Goal: Task Accomplishment & Management: Manage account settings

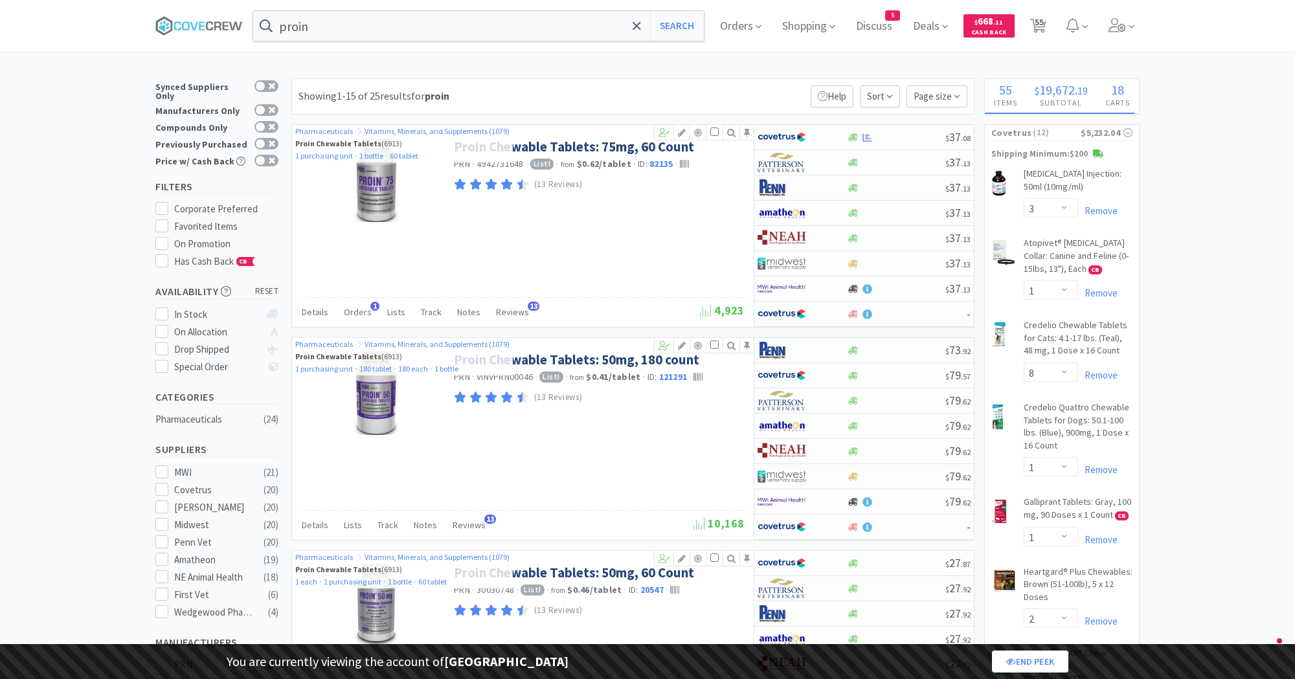
select select "3"
select select "1"
select select "8"
select select "1"
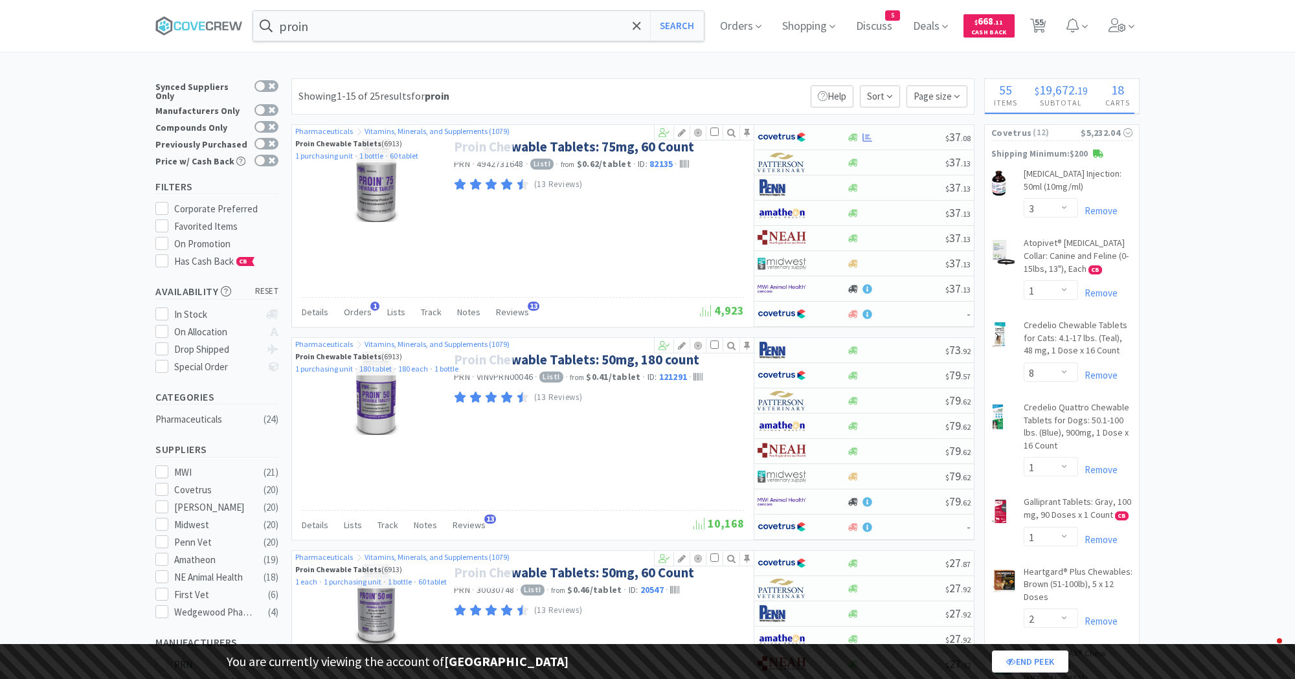
select select "2"
select select "1"
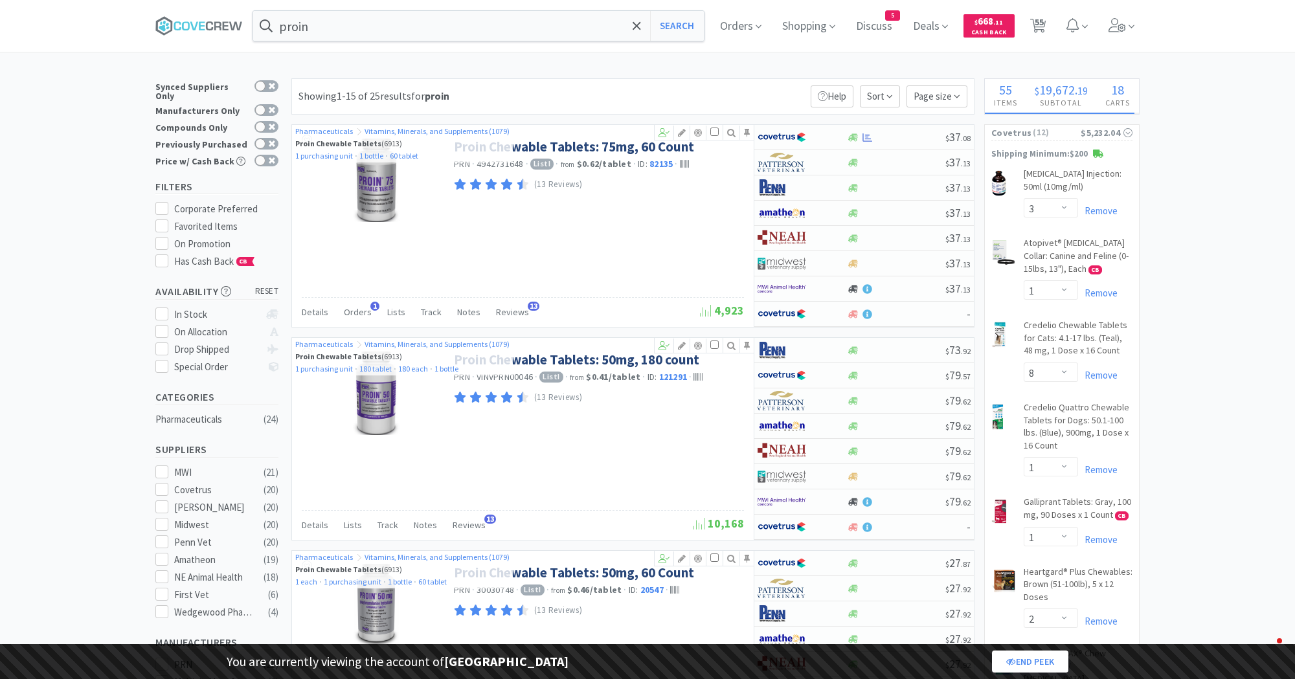
select select "1"
select select "3"
select select "1"
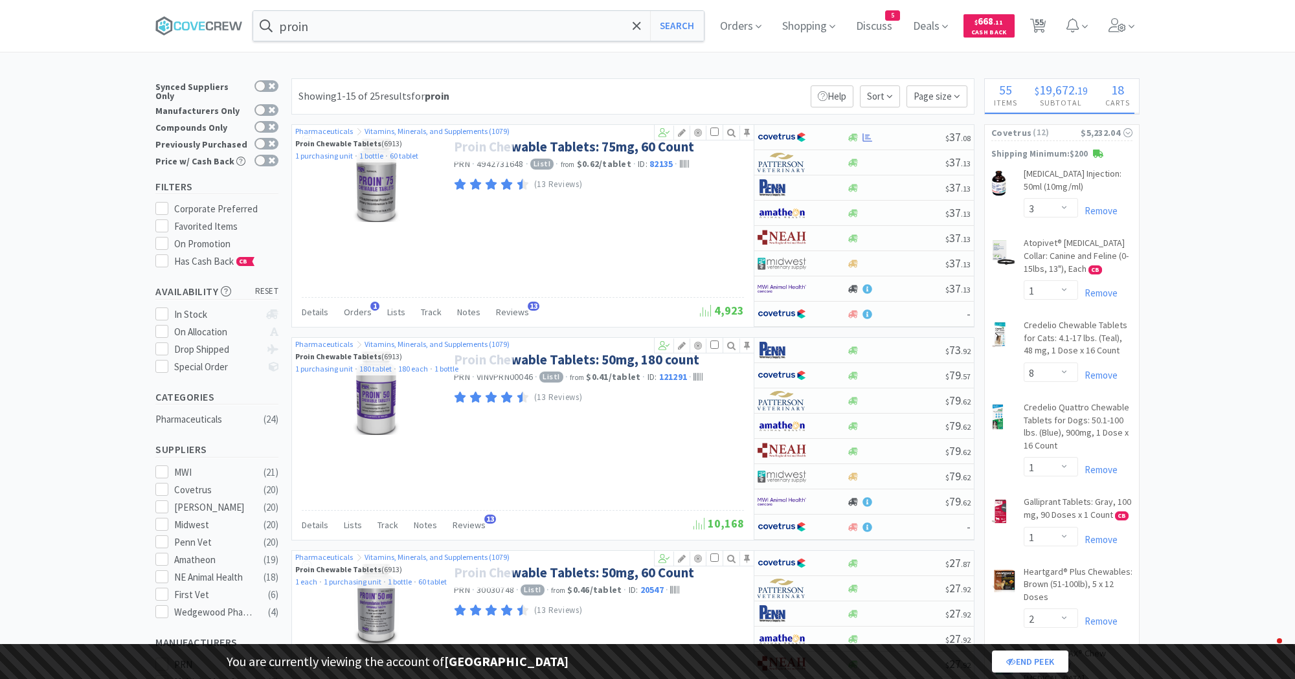
select select "1"
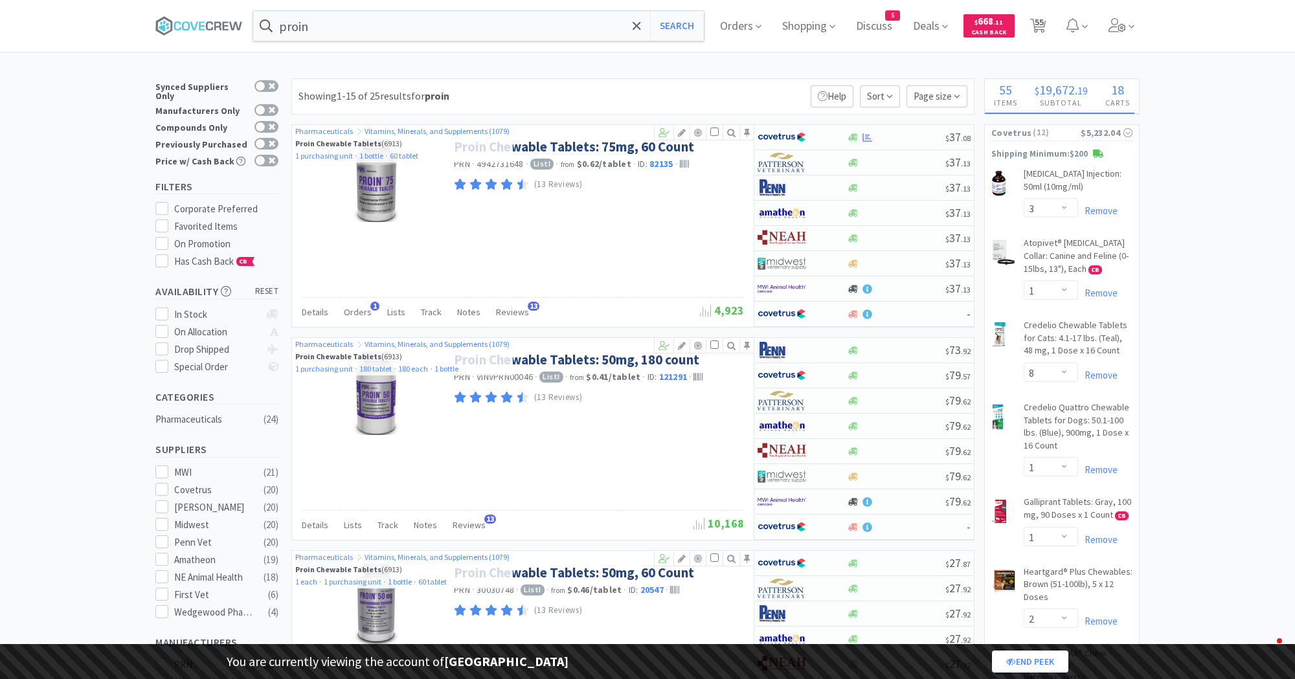
select select "2"
select select "1"
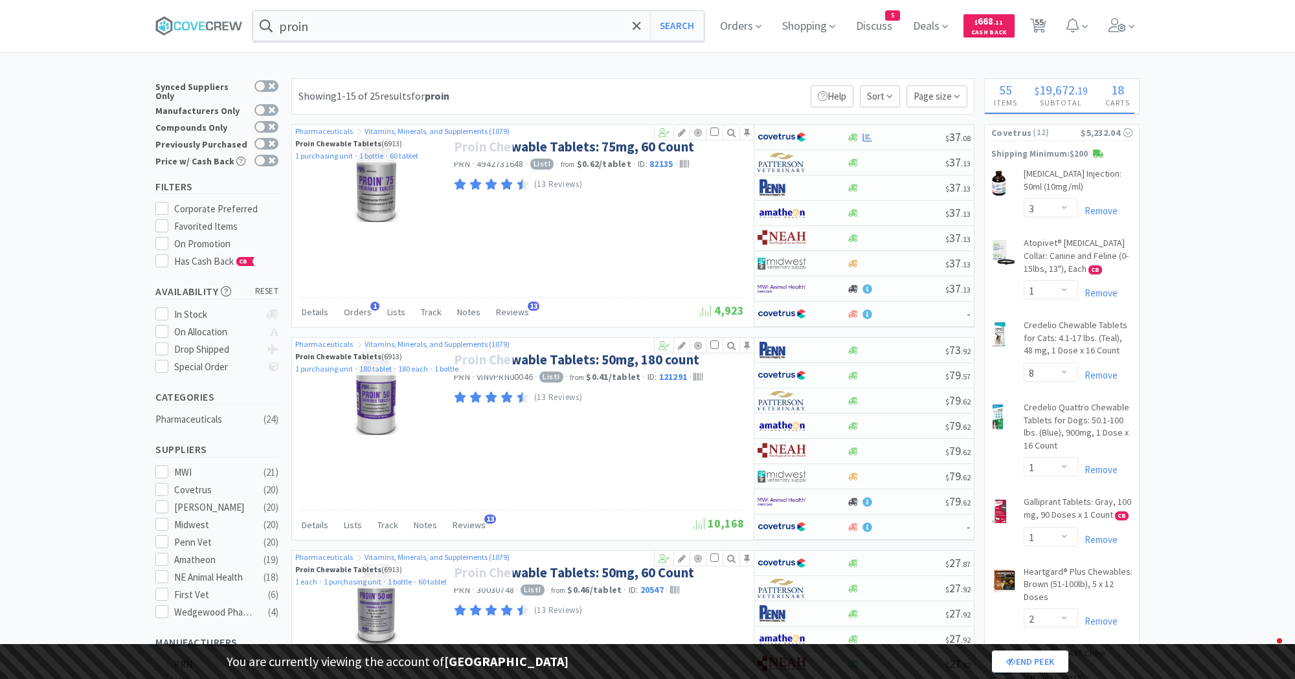
select select "5"
select select "2"
select select "1"
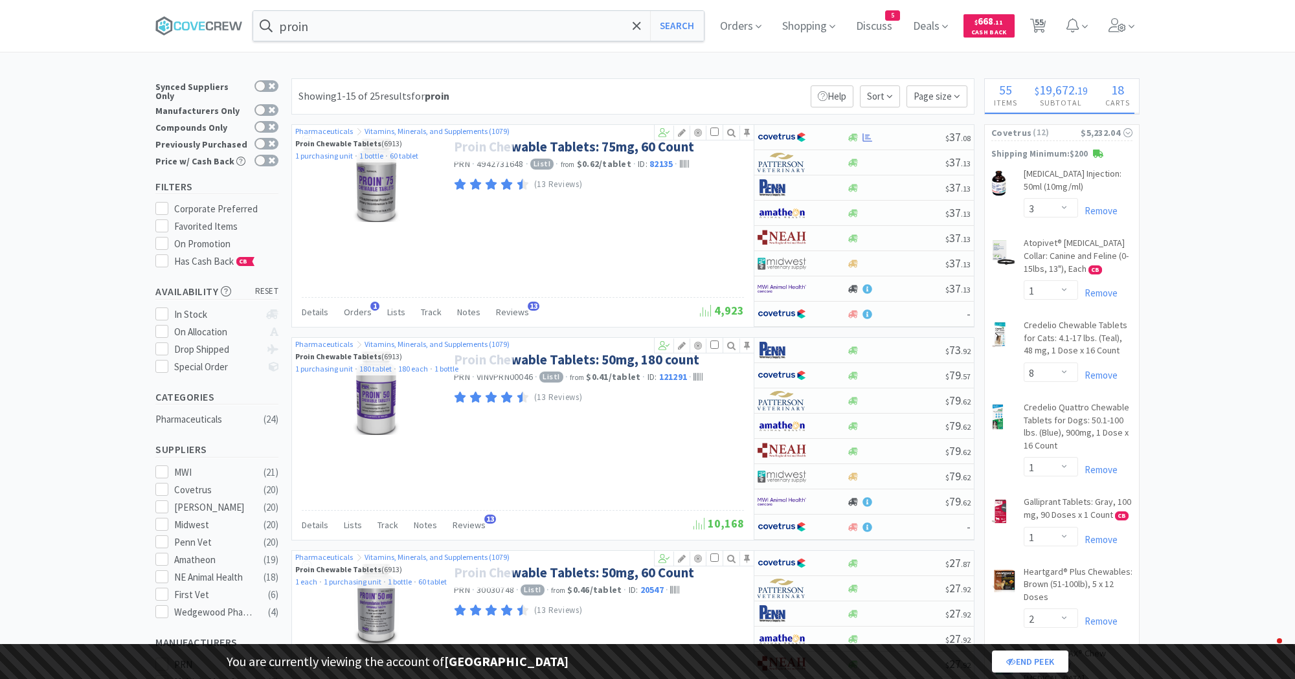
select select "1"
select select "2"
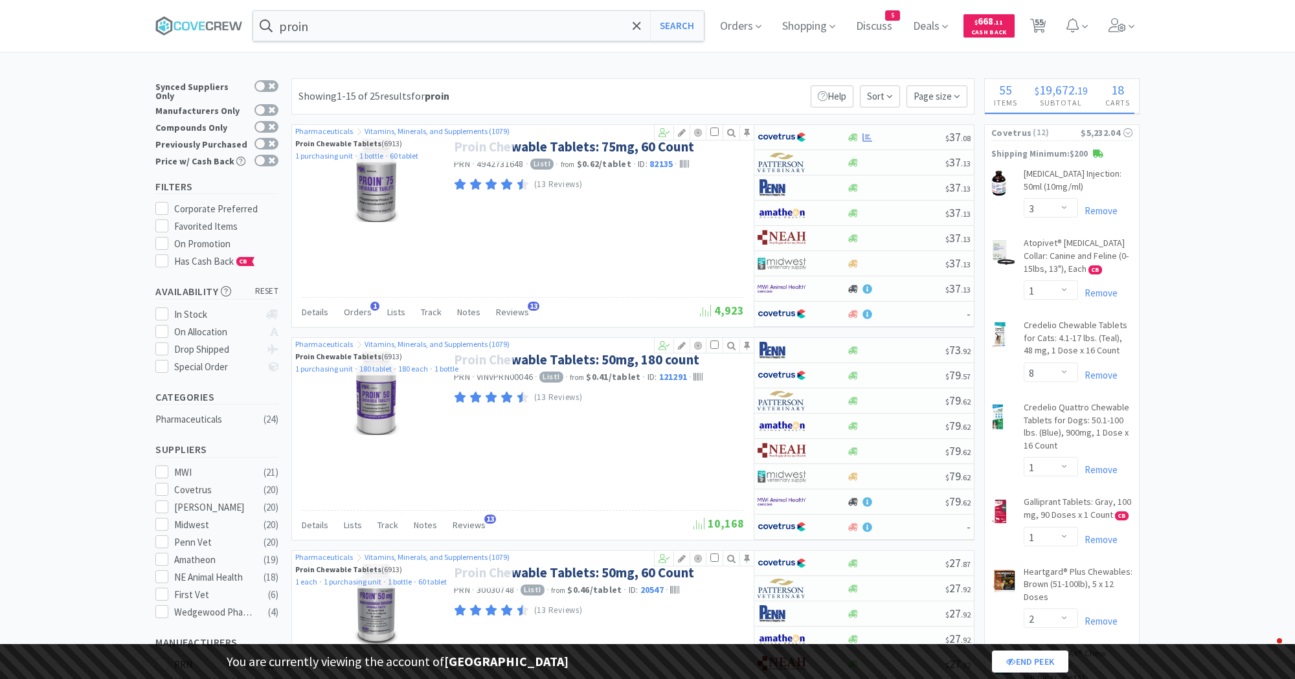
select select "4"
select select "3"
select select "1"
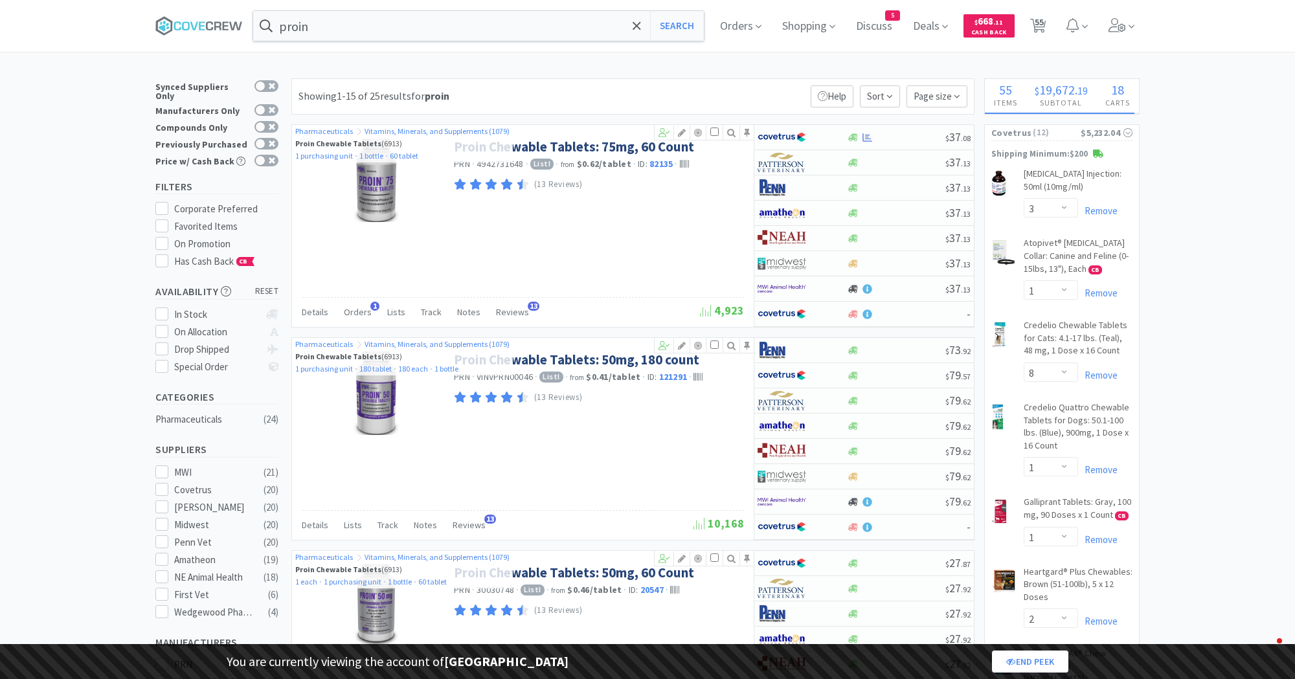
select select "1"
select select "3"
select select "2"
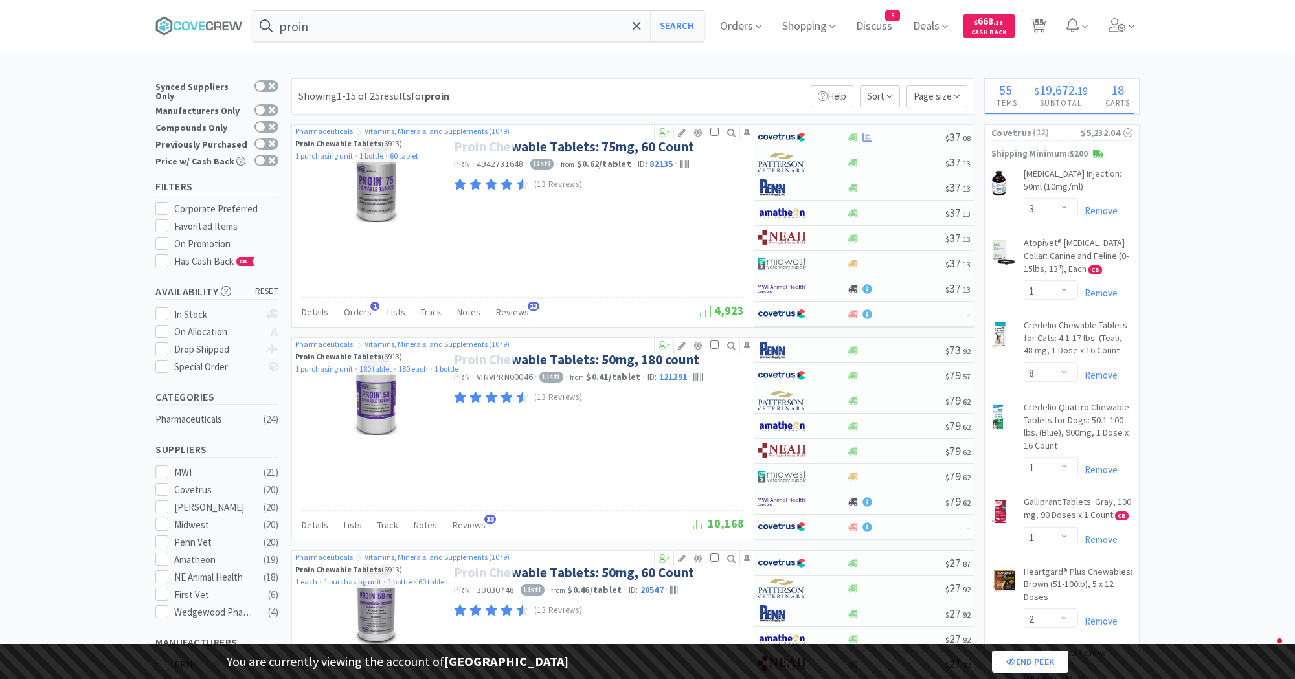
select select "1"
select select "2"
select select "1"
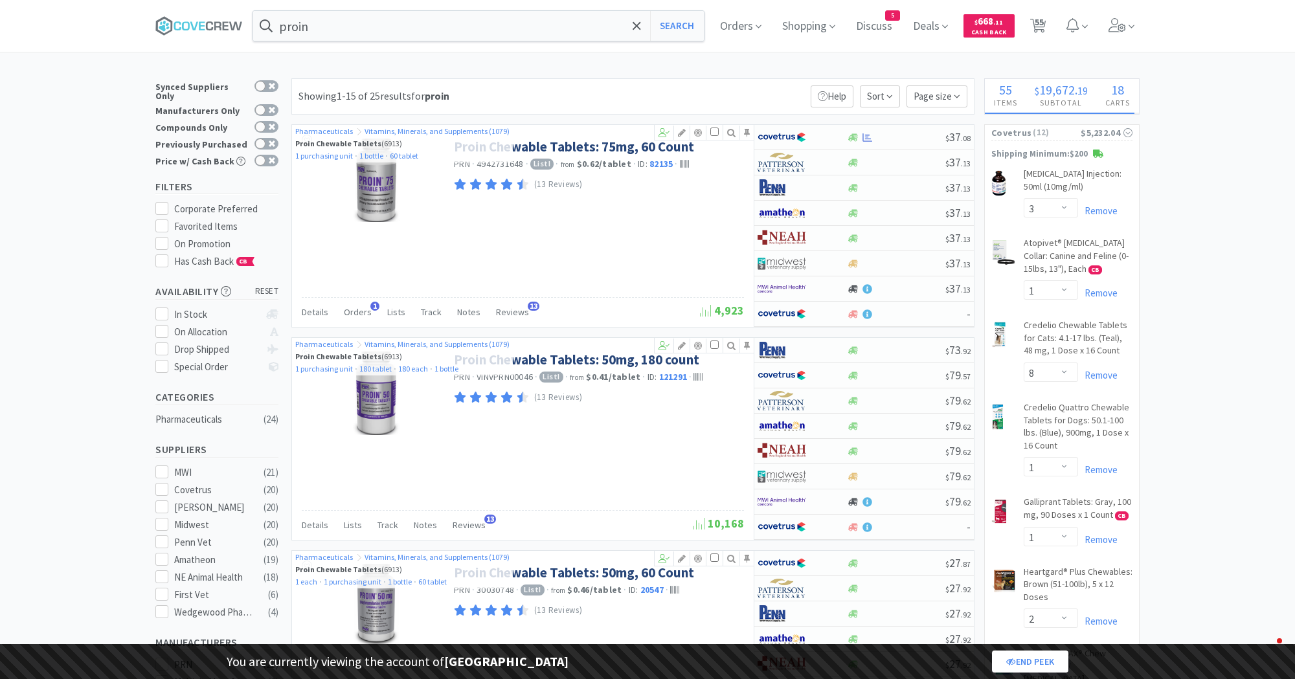
select select "2"
select select "9"
select select "5"
select select "2"
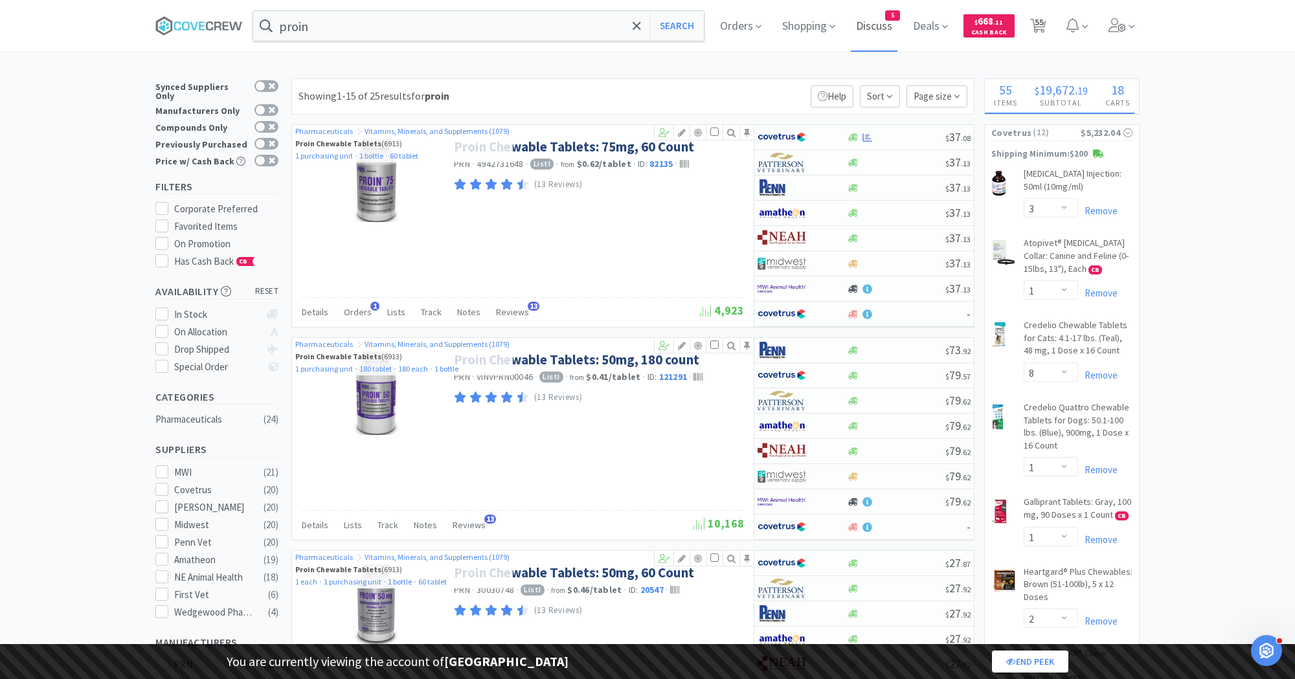
click at [882, 25] on span "Discuss" at bounding box center [874, 26] width 47 height 52
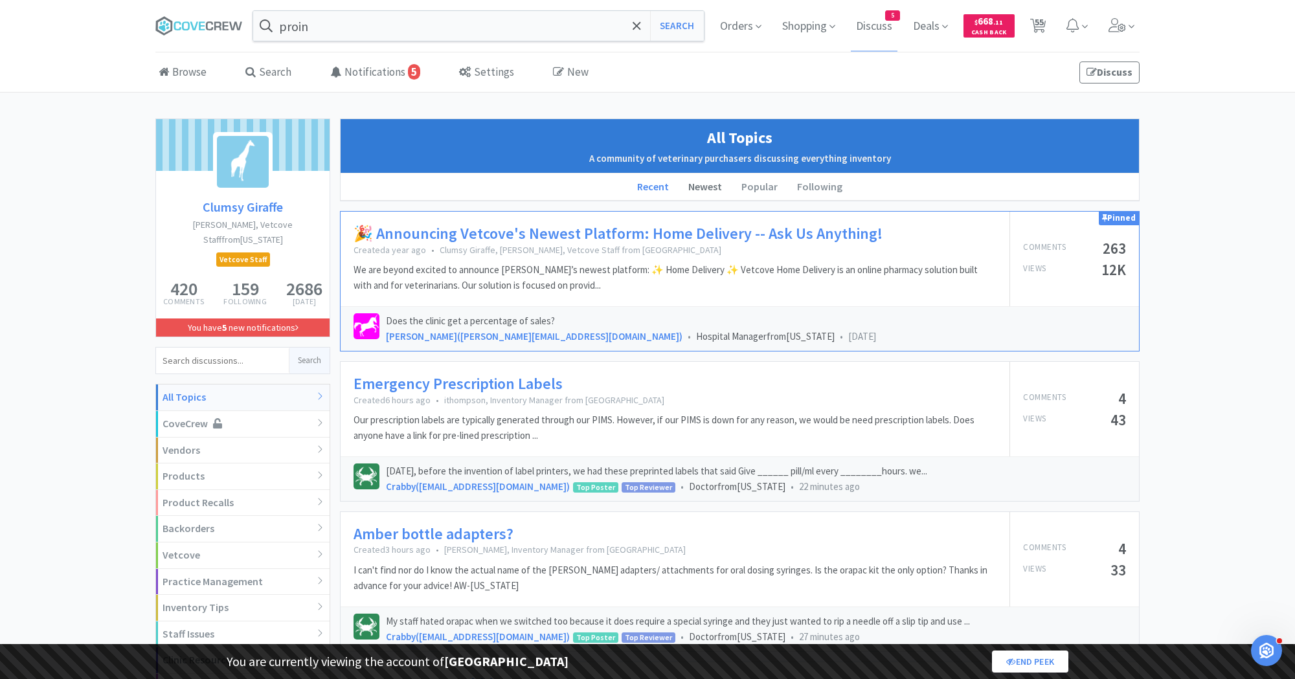
click at [699, 183] on li "Newest" at bounding box center [705, 187] width 53 height 27
click at [731, 30] on span "Orders" at bounding box center [741, 26] width 52 height 52
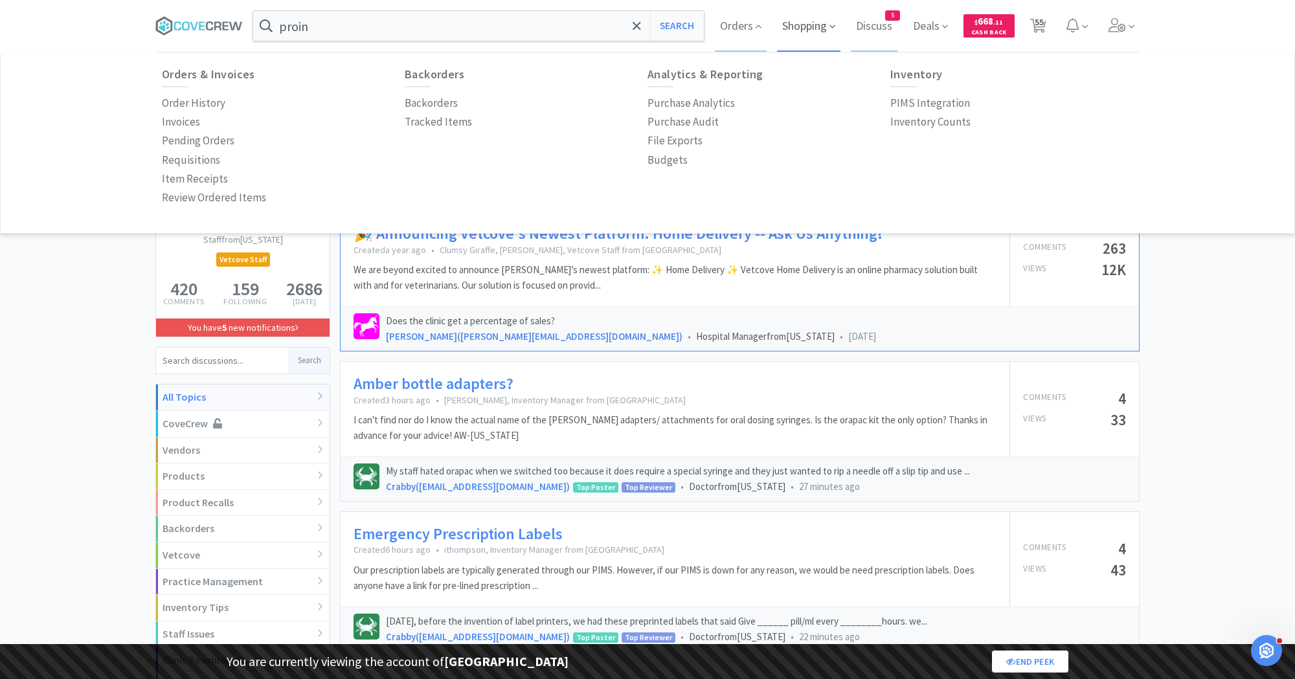
click at [787, 21] on span "Shopping" at bounding box center [808, 26] width 63 height 52
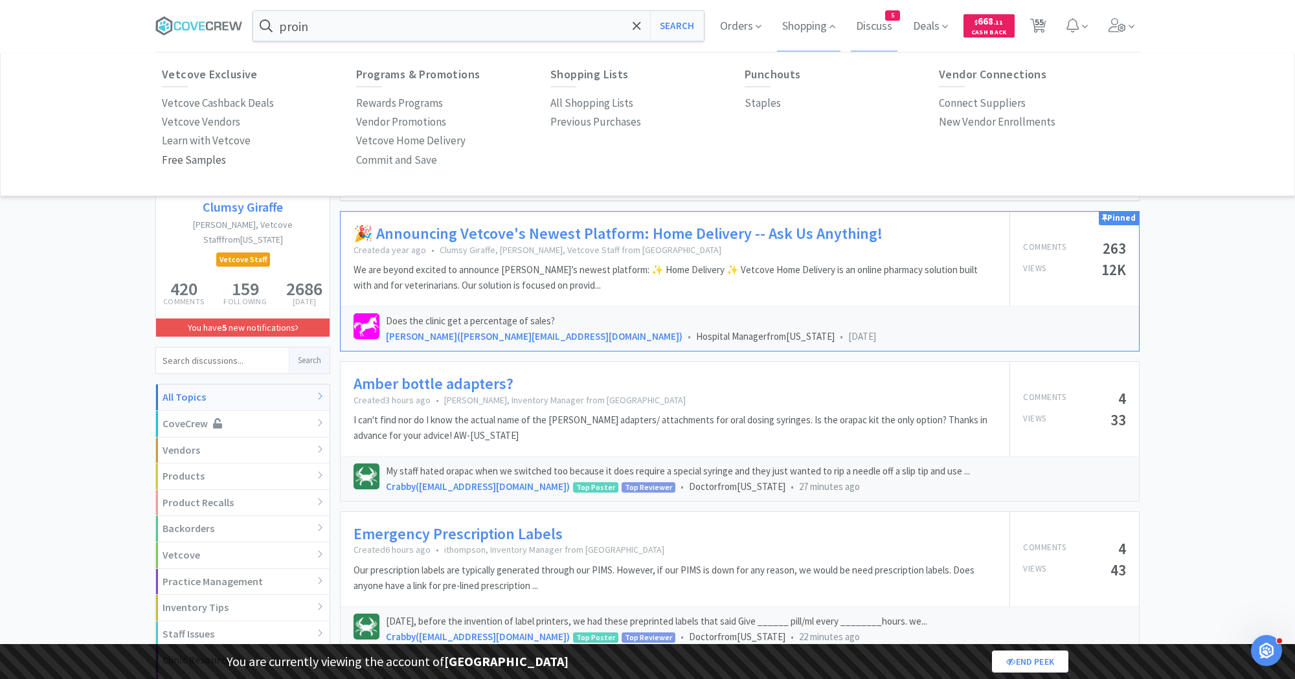
click at [190, 157] on p "Free Samples" at bounding box center [194, 160] width 64 height 17
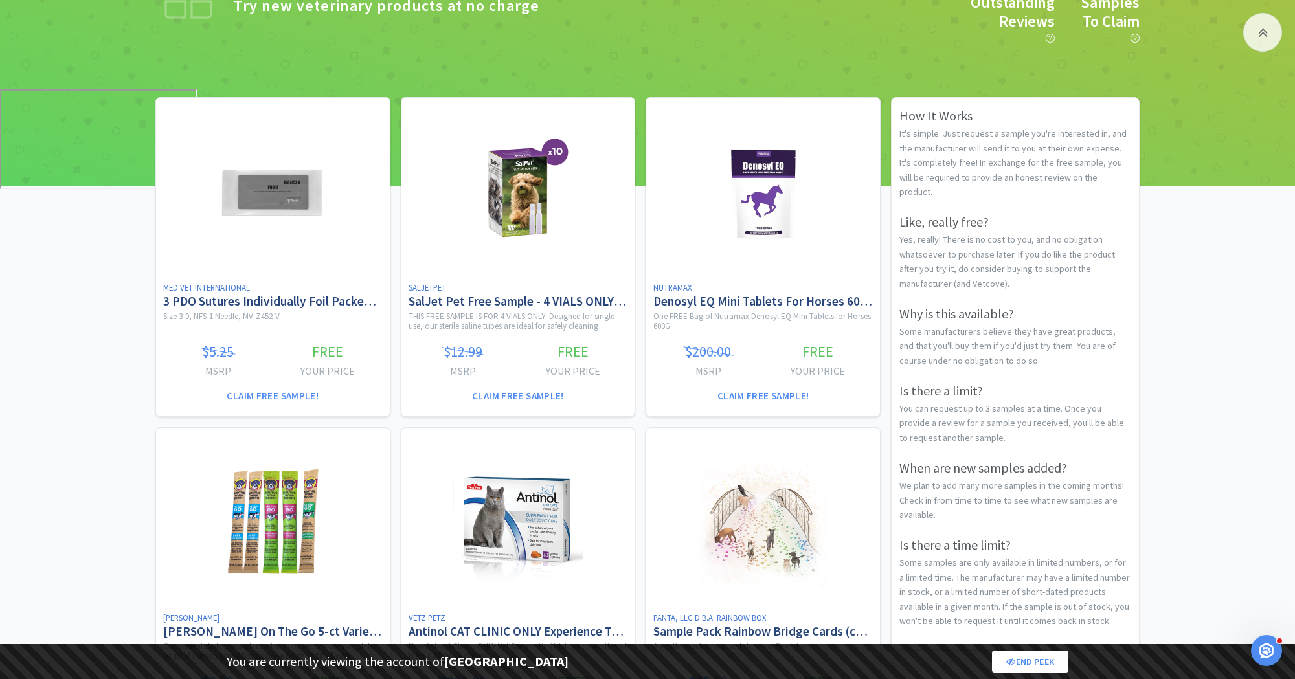
scroll to position [154, 0]
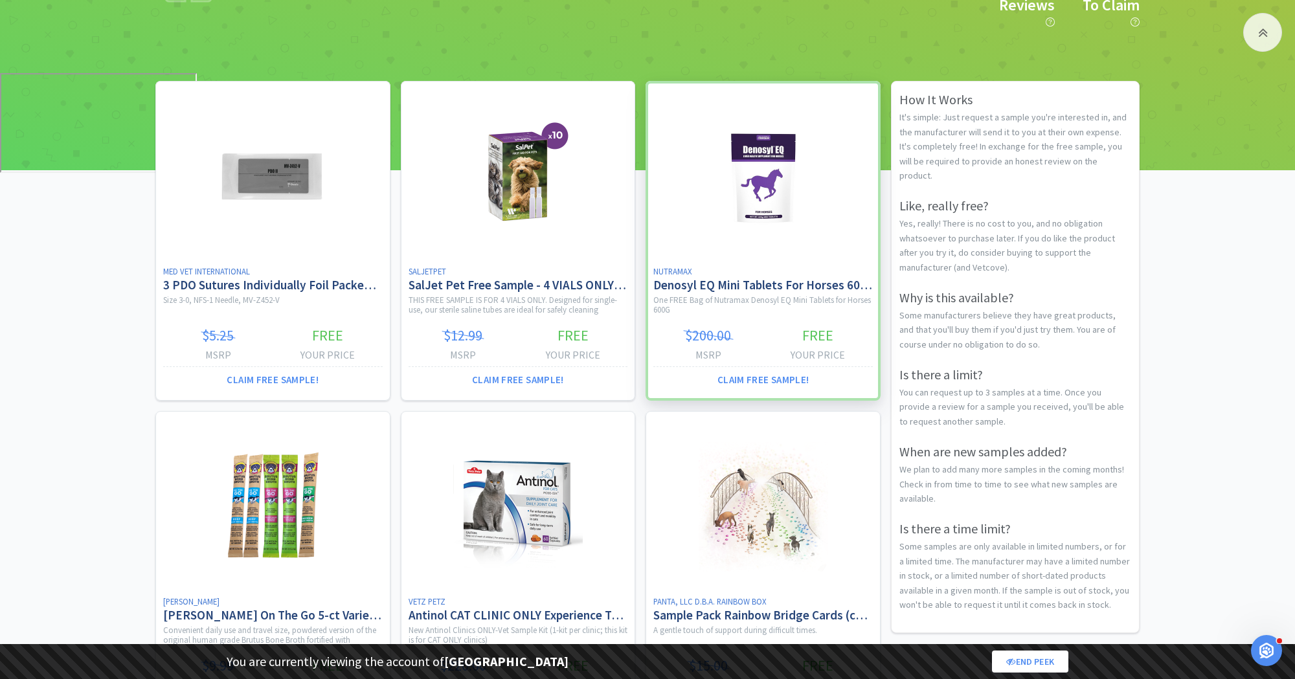
click at [771, 286] on div at bounding box center [763, 241] width 235 height 320
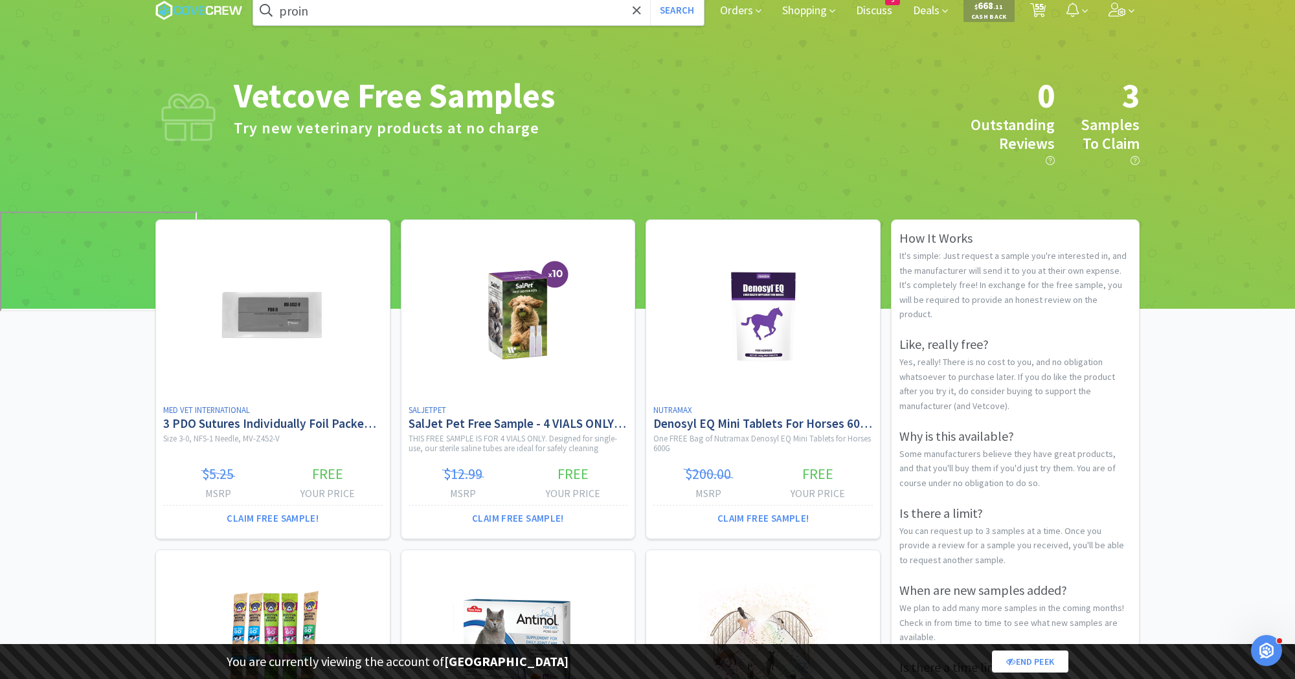
scroll to position [0, 0]
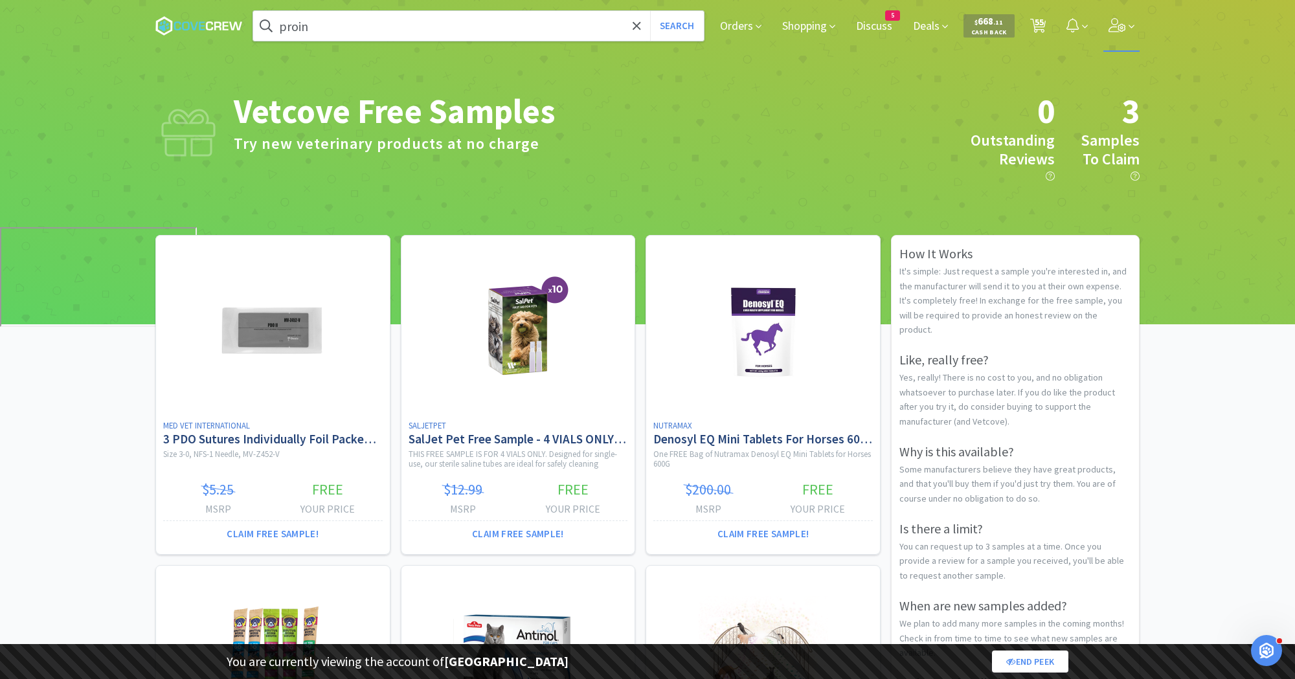
click at [1121, 32] on icon at bounding box center [1118, 25] width 18 height 14
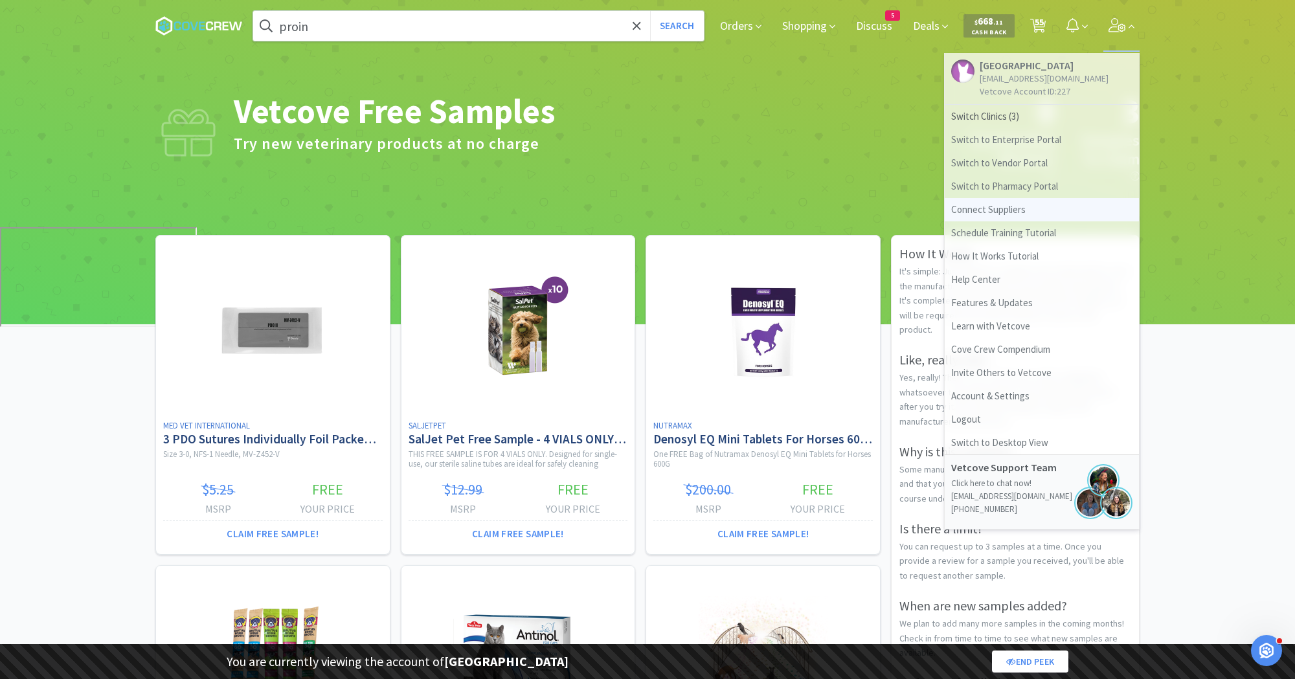
click at [995, 206] on link "Connect Suppliers" at bounding box center [1042, 209] width 194 height 23
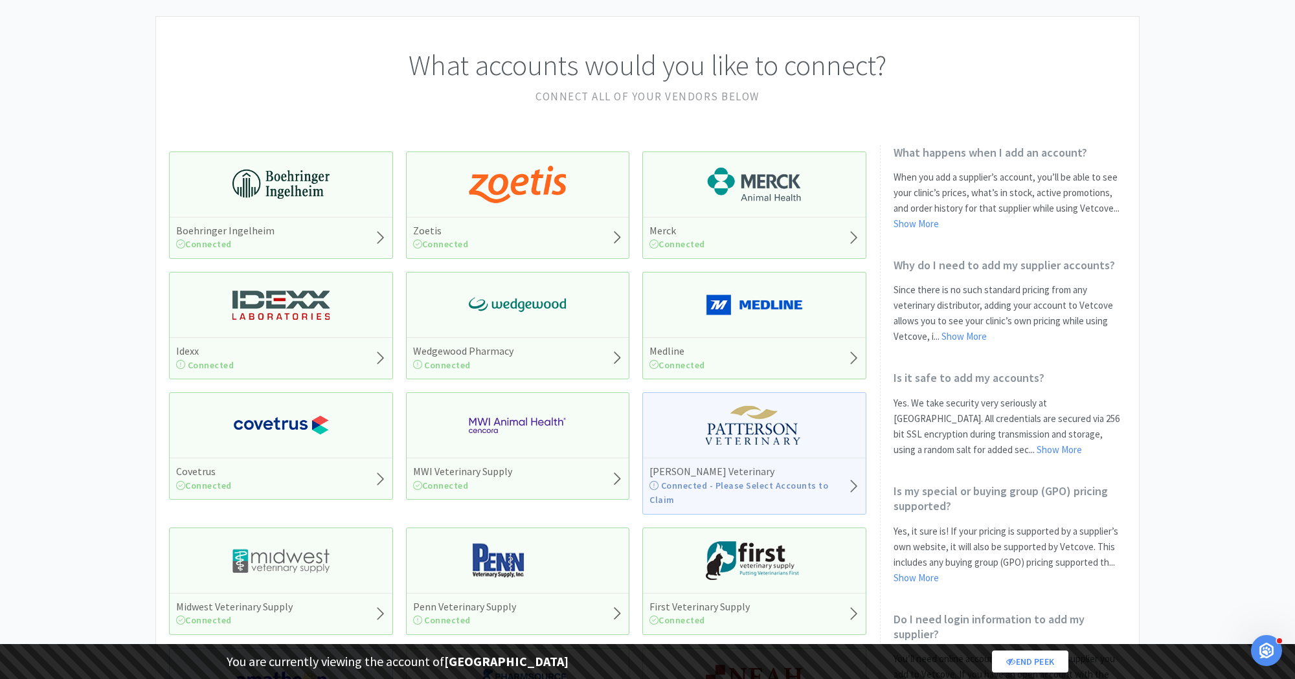
scroll to position [53, 0]
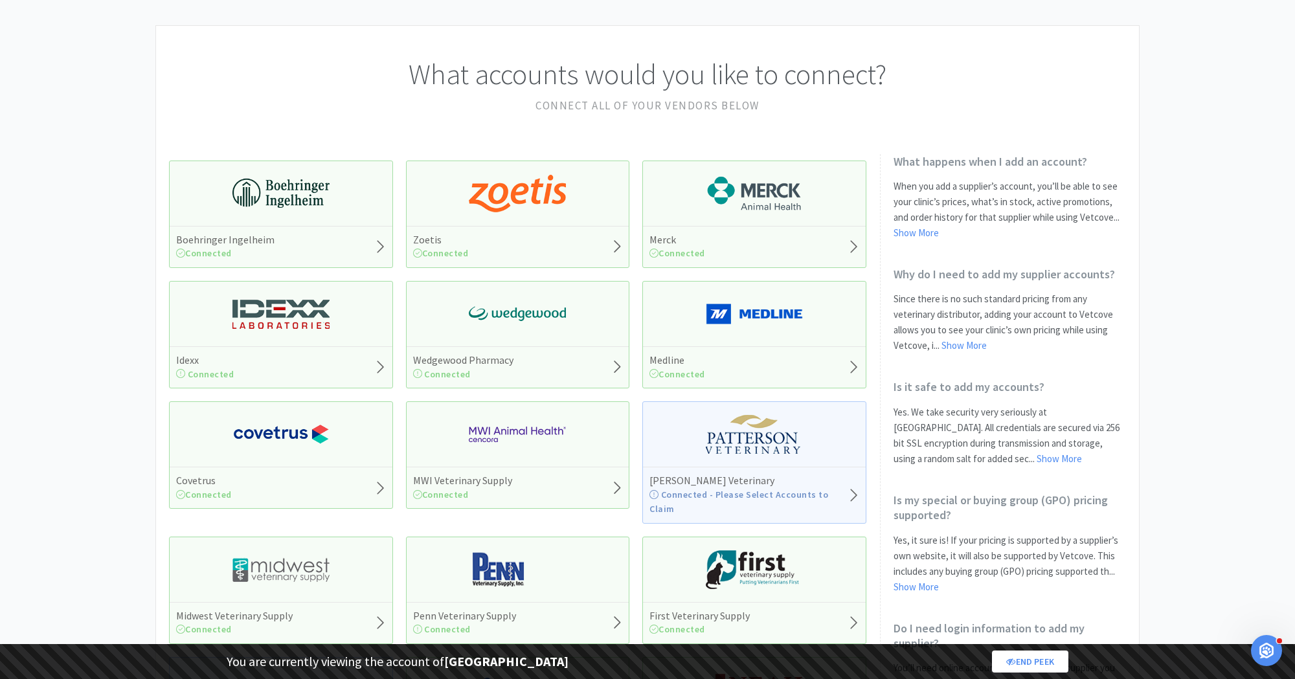
click at [546, 451] on div "MWI Veterinary Supply Connected" at bounding box center [518, 454] width 224 height 107
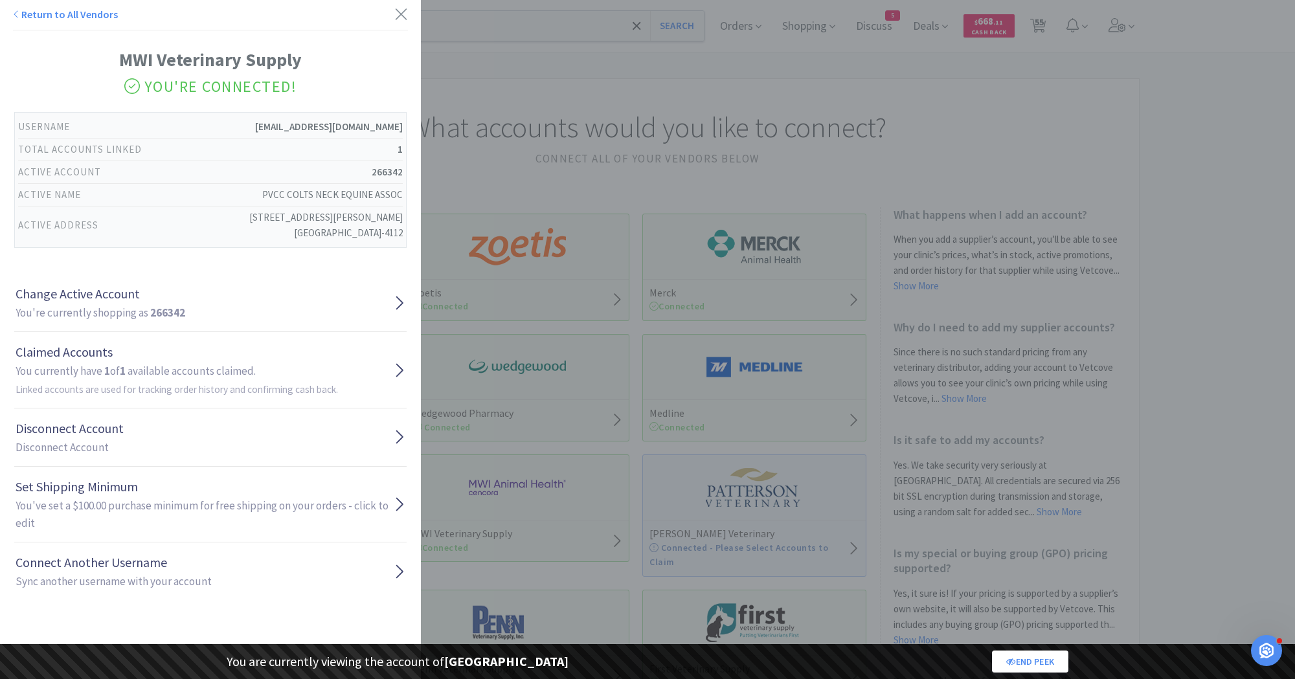
click at [523, 425] on div "Return to All Vendors MWI Veterinary Supply You're Connected! Username office@c…" at bounding box center [647, 339] width 1295 height 679
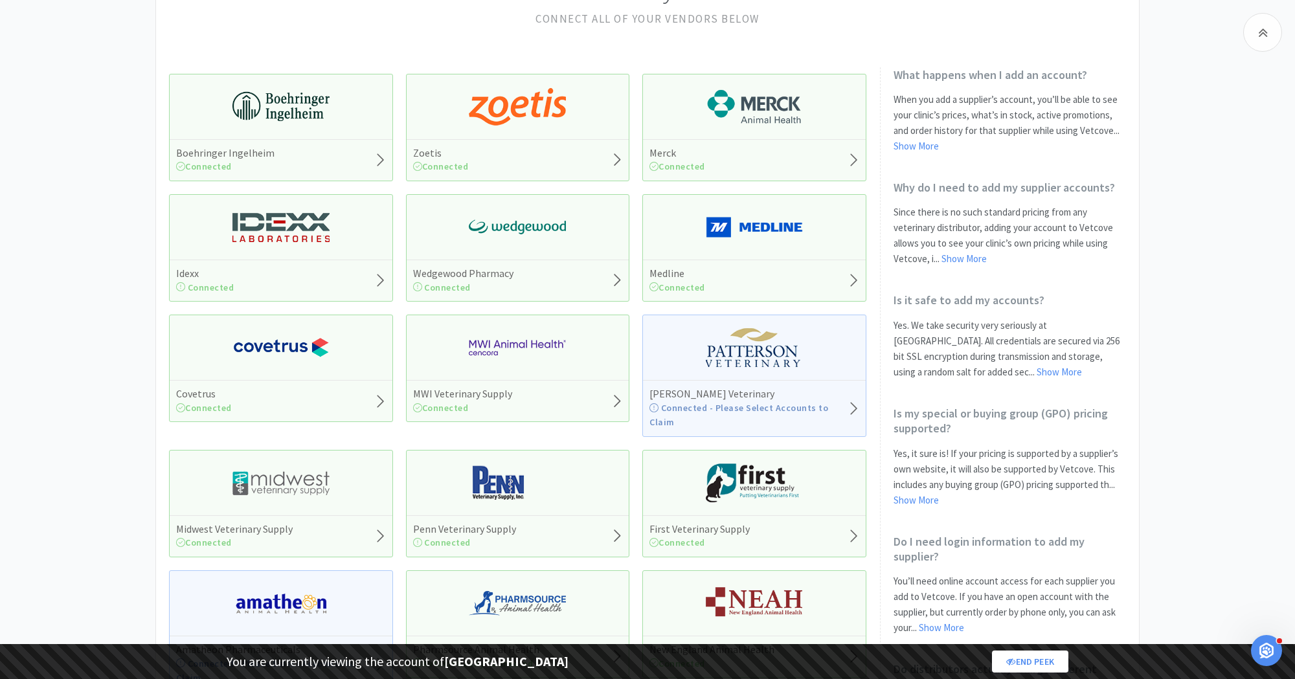
scroll to position [146, 0]
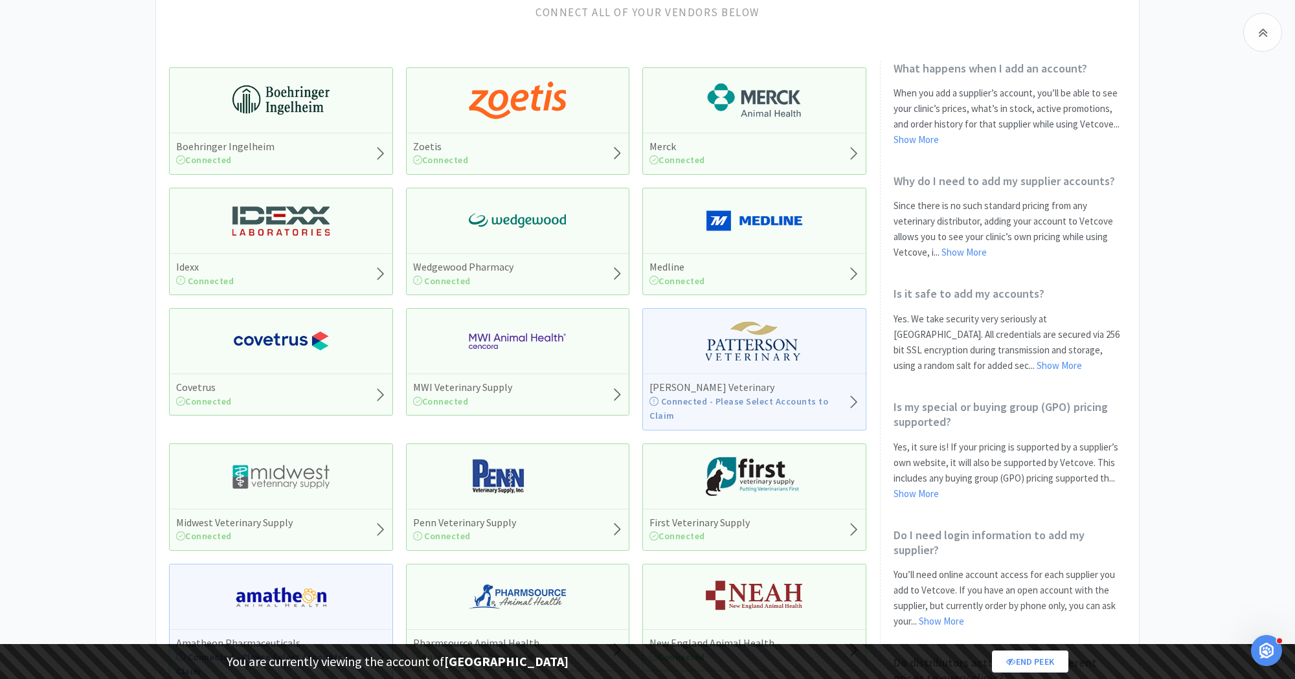
click at [488, 148] on div "Zoetis Connected" at bounding box center [518, 153] width 223 height 41
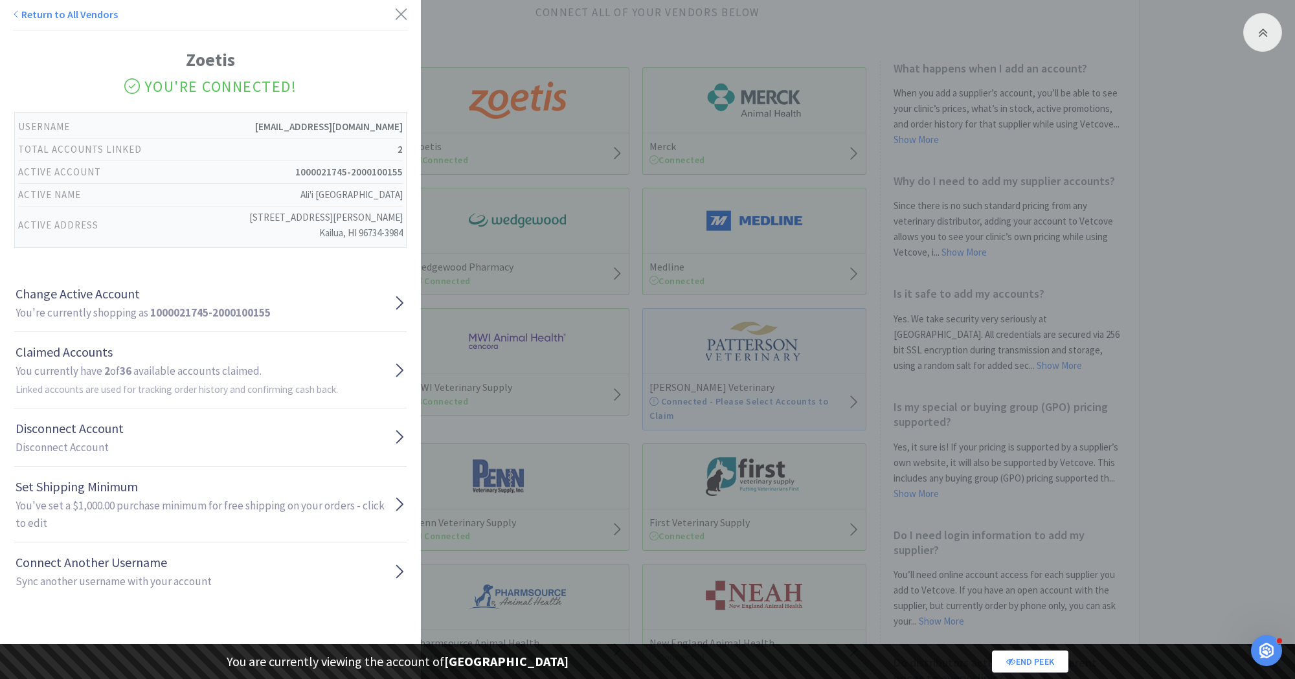
click at [587, 453] on div "Return to All Vendors Zoetis You're Connected! Username Alarson@vetcor.com Tota…" at bounding box center [647, 339] width 1295 height 679
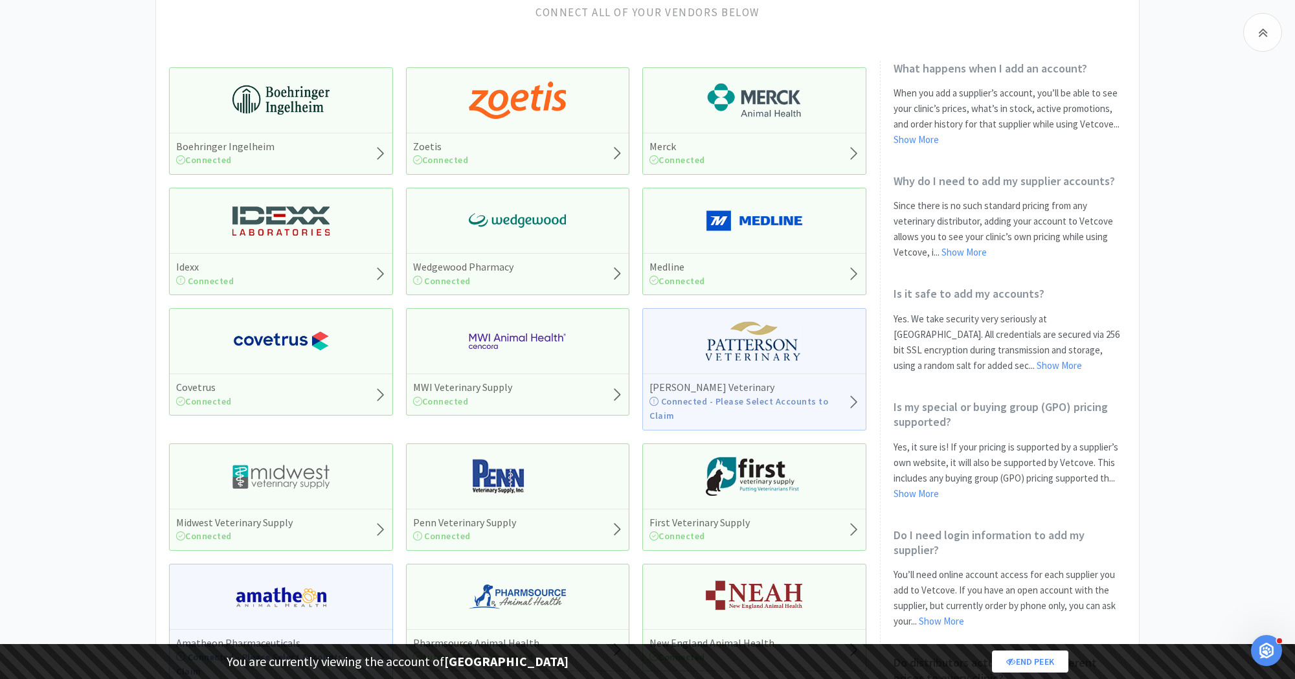
click at [335, 375] on div "Covetrus Connected" at bounding box center [281, 394] width 223 height 41
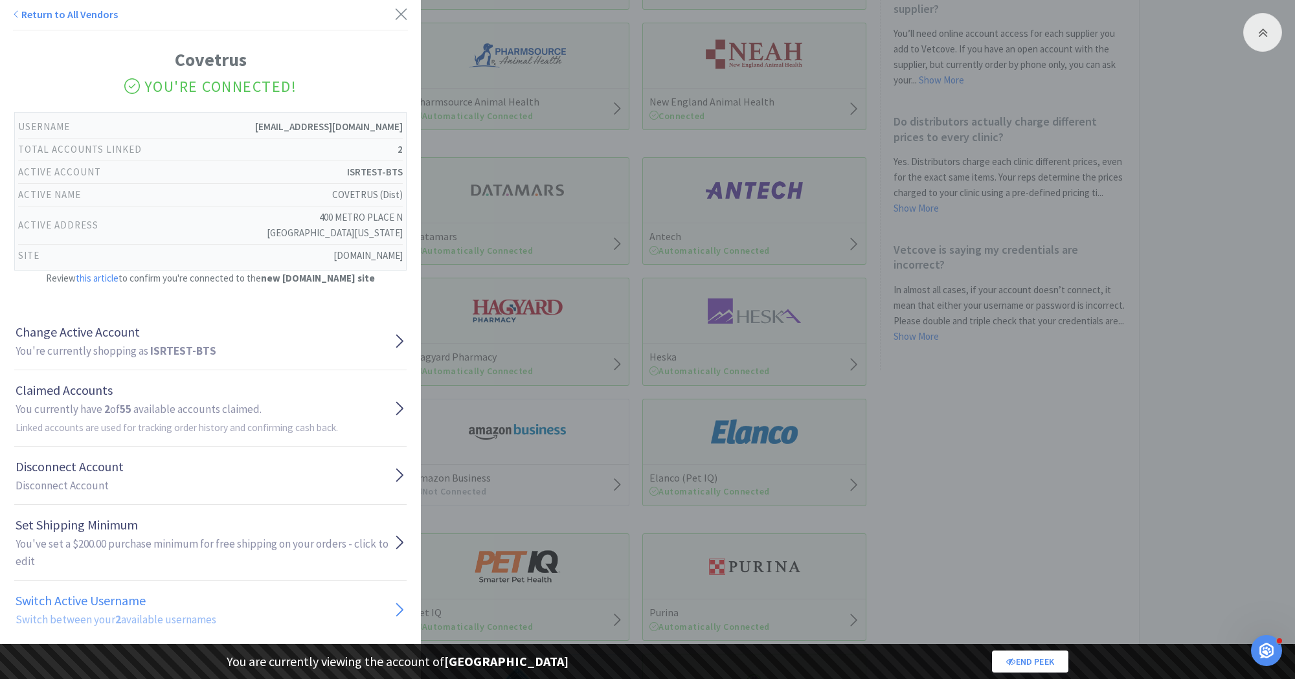
scroll to position [691, 0]
click at [582, 419] on div "Return to All Vendors Covetrus You're Connected! Username taras@vetcove.com Tot…" at bounding box center [647, 339] width 1295 height 679
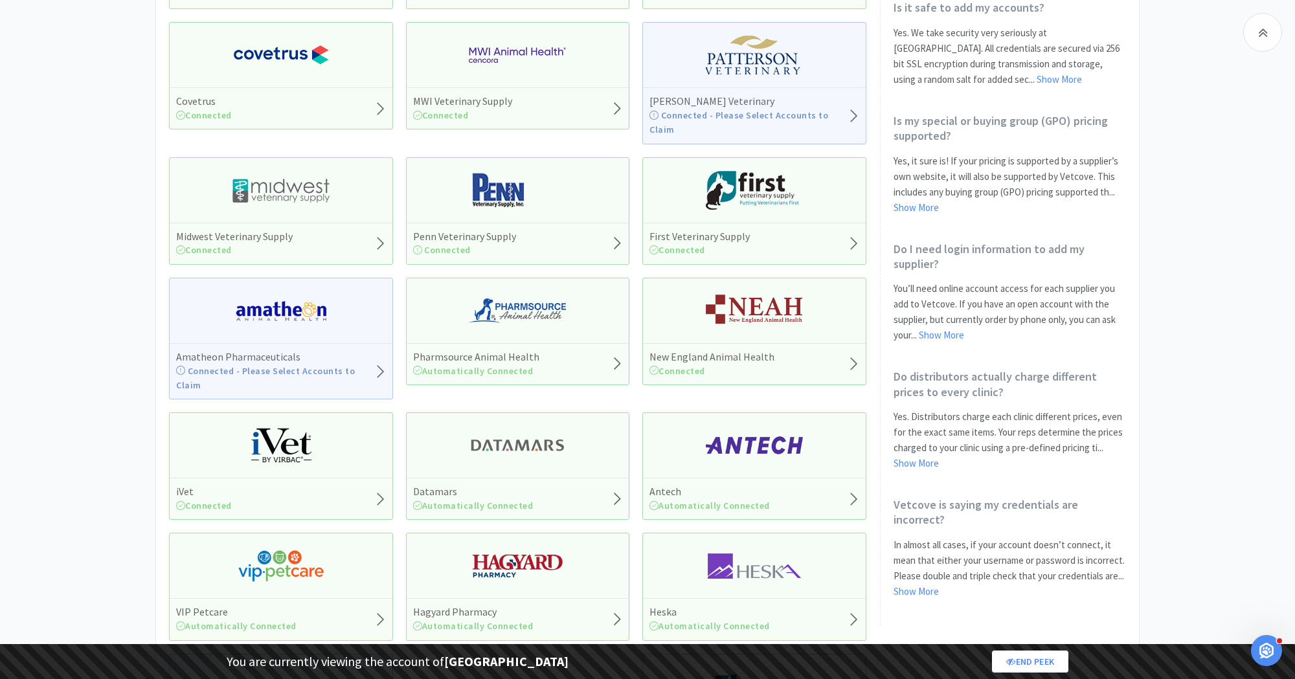
scroll to position [434, 0]
click at [738, 172] on img at bounding box center [754, 188] width 97 height 39
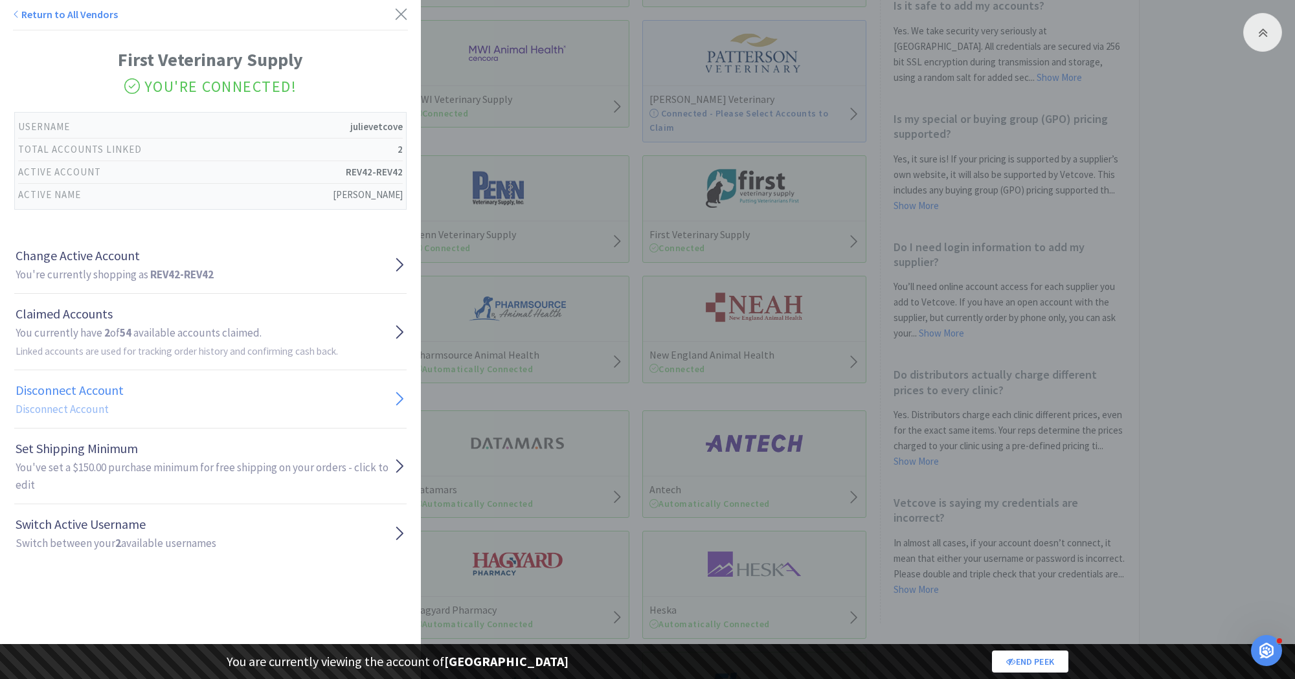
scroll to position [470, 0]
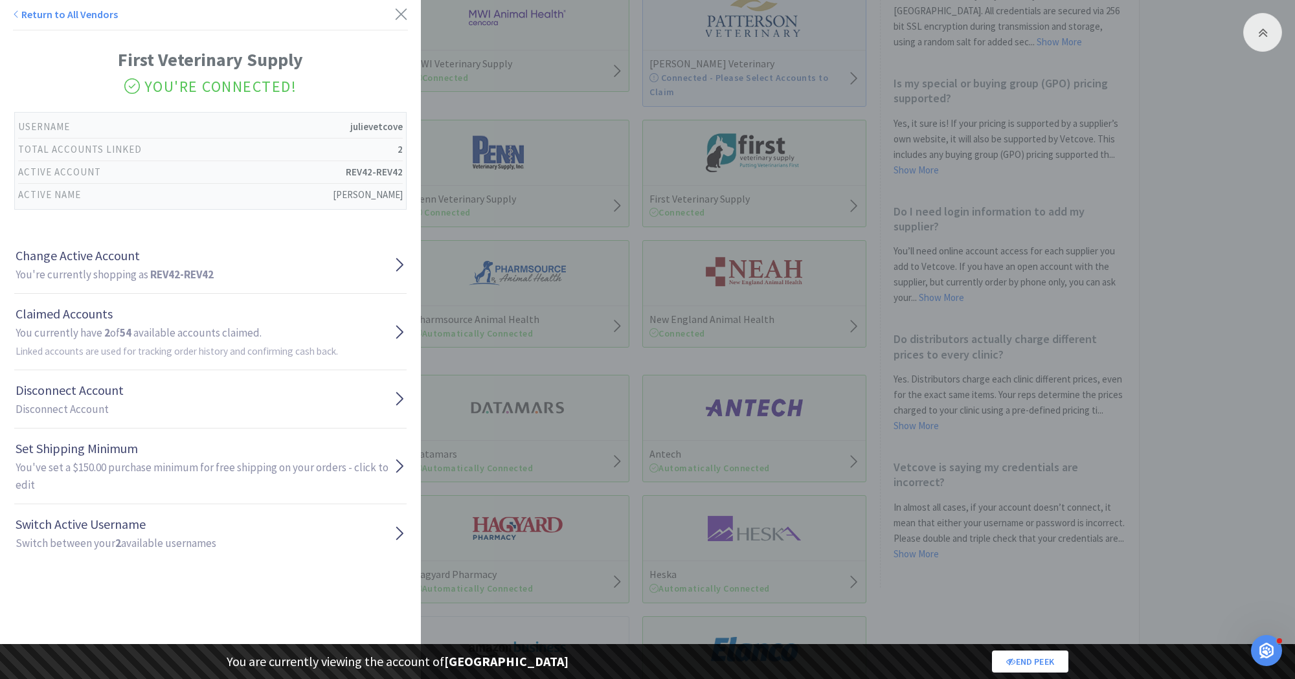
click at [590, 354] on div "Return to All Vendors First Veterinary Supply You're Connected! Username juliev…" at bounding box center [647, 339] width 1295 height 679
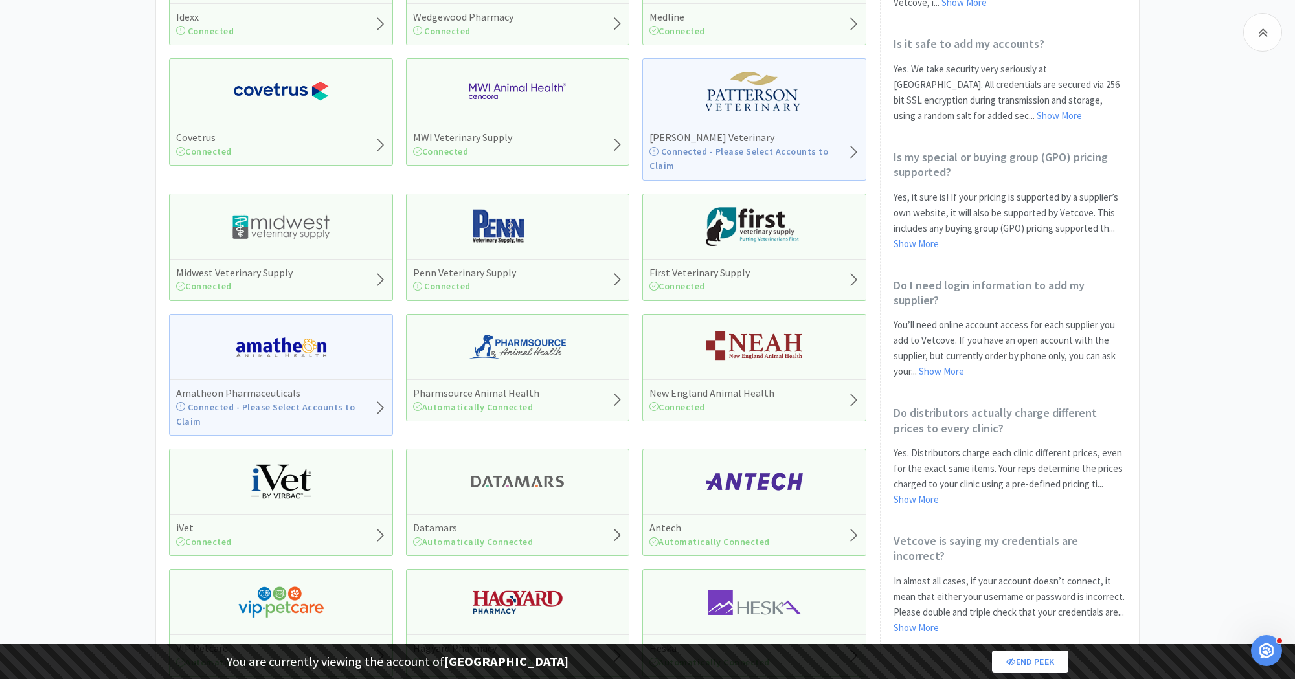
scroll to position [385, 0]
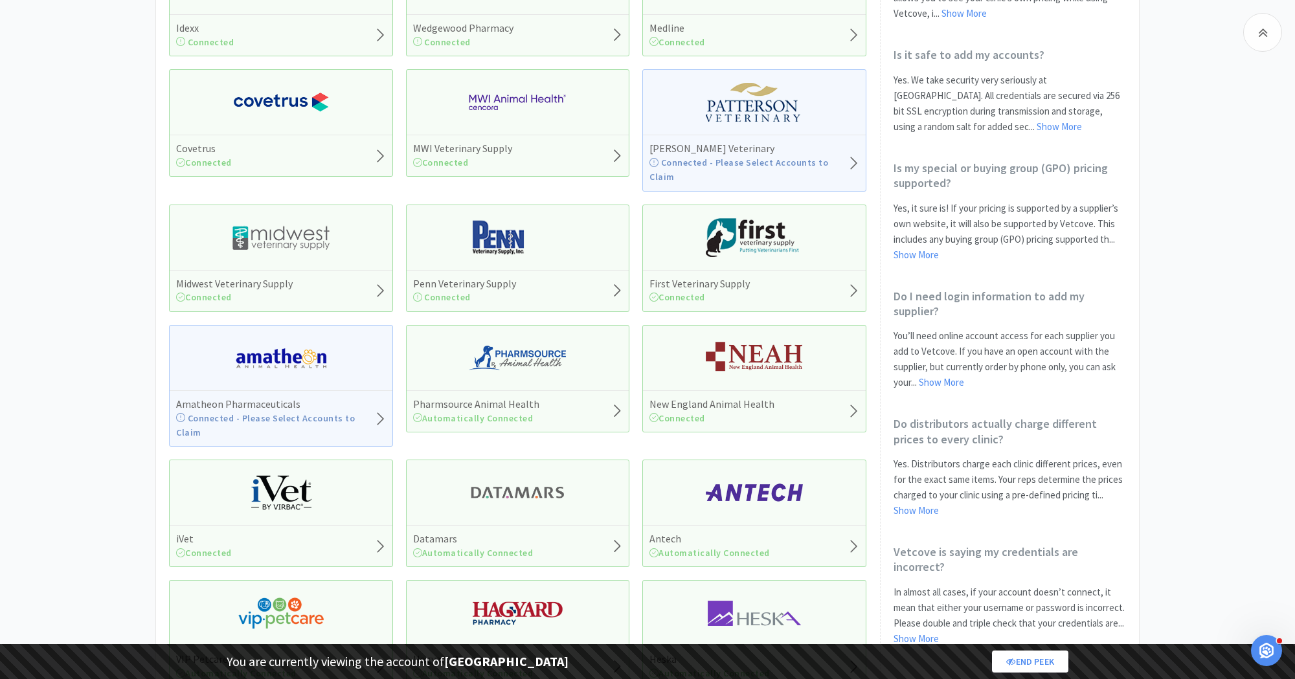
click at [720, 146] on h5 "Patterson Veterinary" at bounding box center [748, 149] width 198 height 14
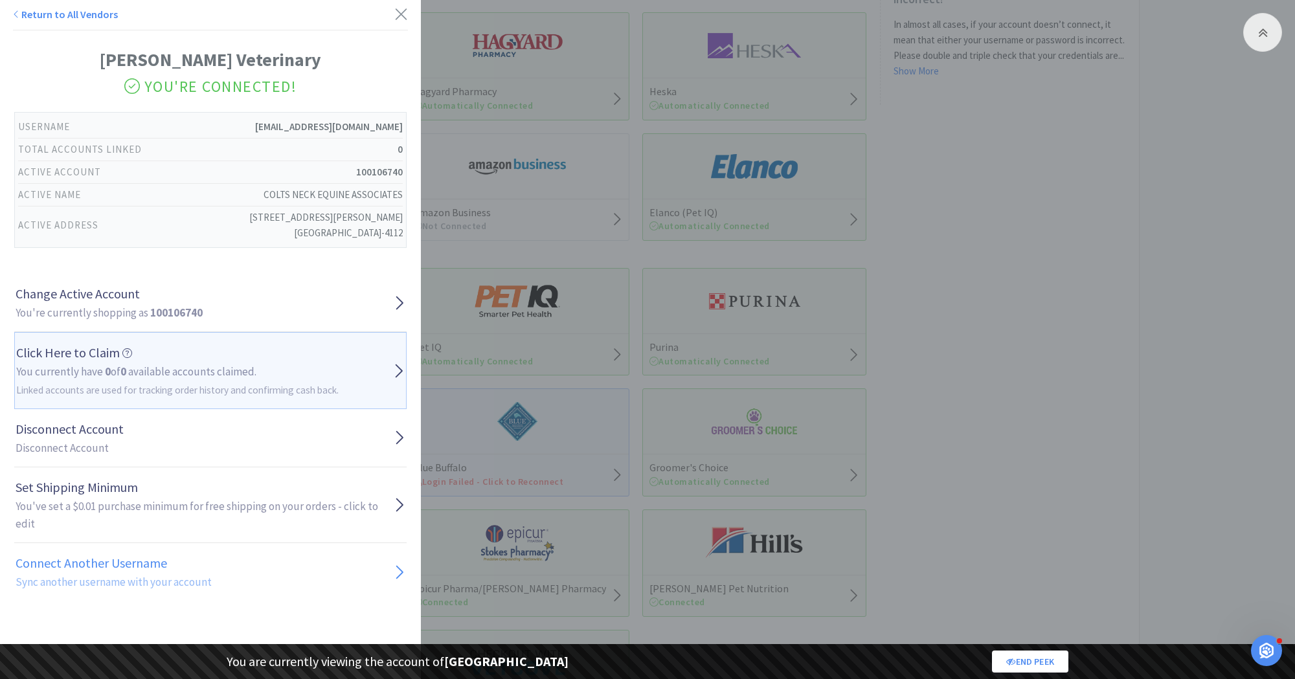
scroll to position [1079, 0]
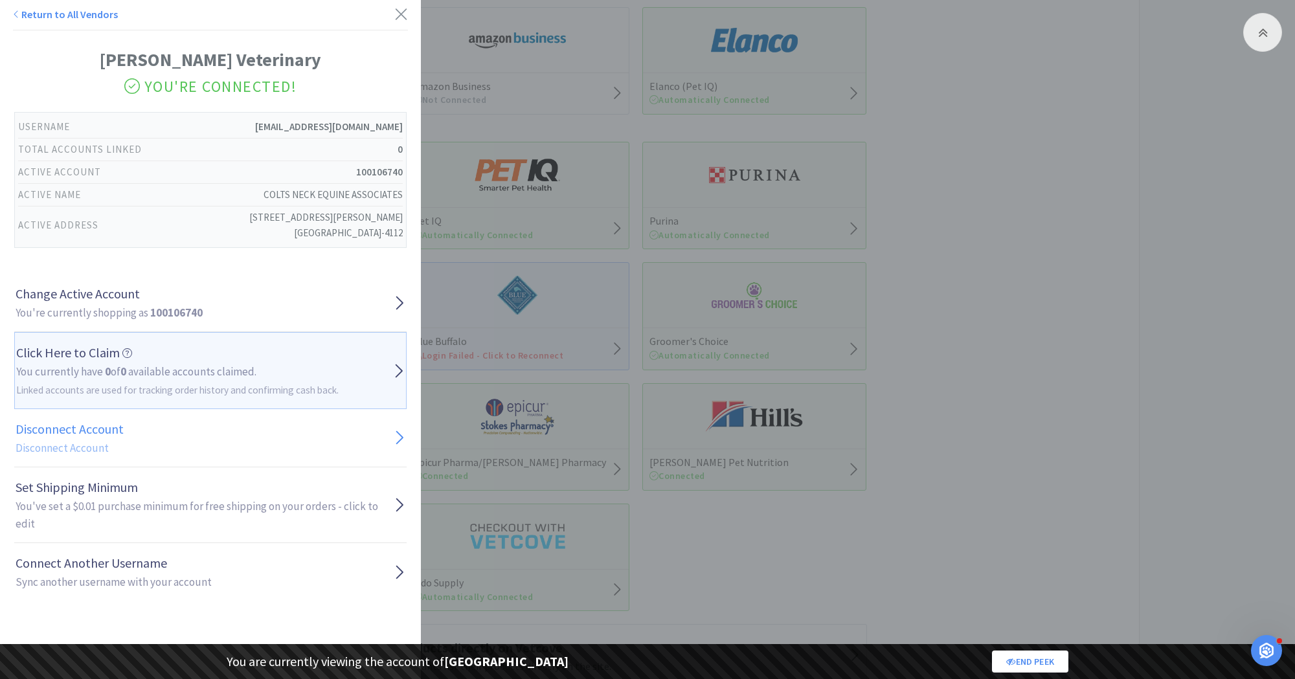
click at [79, 441] on h2 "Disconnect Account" at bounding box center [70, 448] width 108 height 17
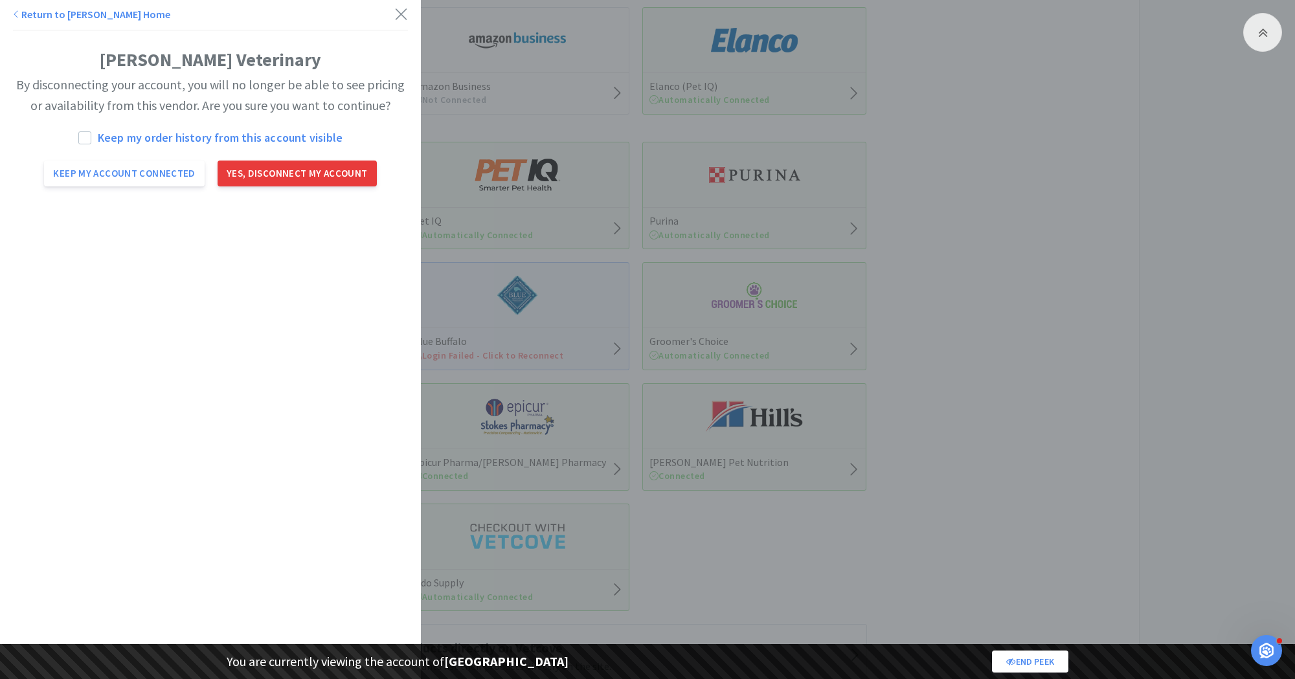
click at [280, 178] on button "Yes, disconnect my account" at bounding box center [297, 174] width 159 height 26
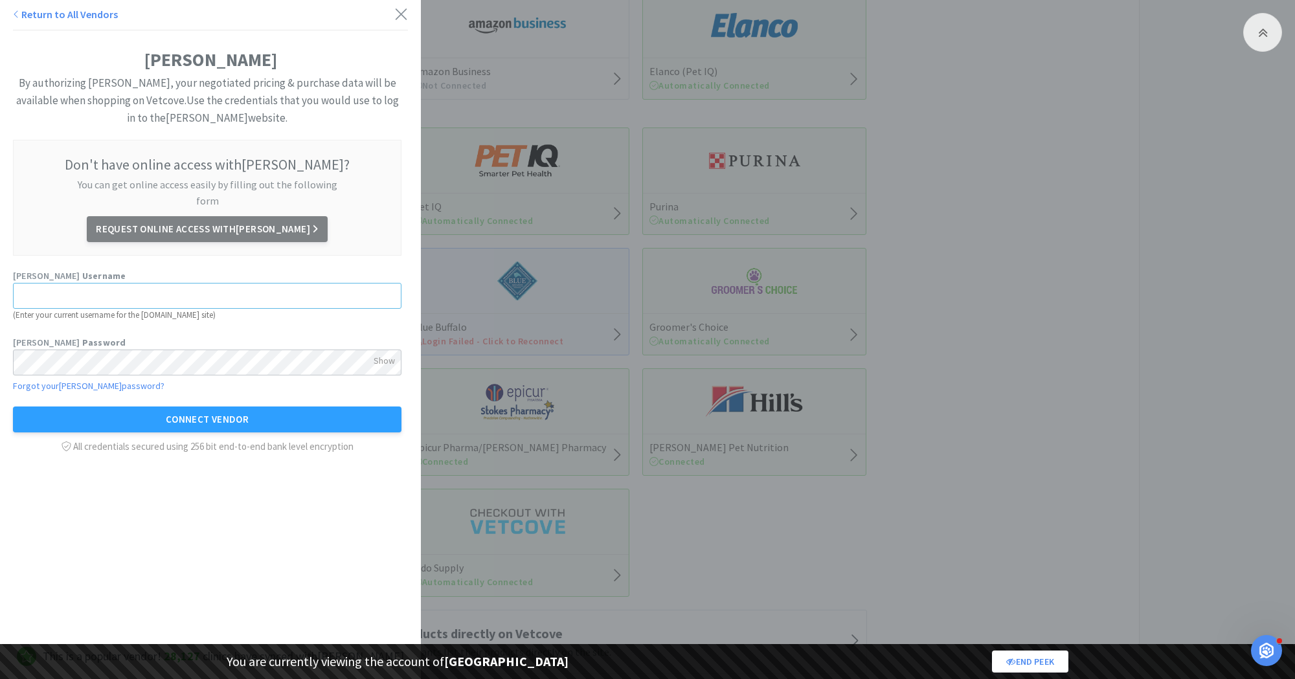
click at [155, 283] on input "text" at bounding box center [207, 296] width 389 height 26
paste input "coltsneckequine@gmail.com"
type input "coltsneckequine@gmail.com"
click at [49, 378] on div "Patterson Username coltsneckequine@gmail.com ( Enter your current username for …" at bounding box center [207, 362] width 389 height 186
click at [60, 381] on div "Patterson Username coltsneckequine@gmail.com ( Enter your current username for …" at bounding box center [207, 362] width 389 height 186
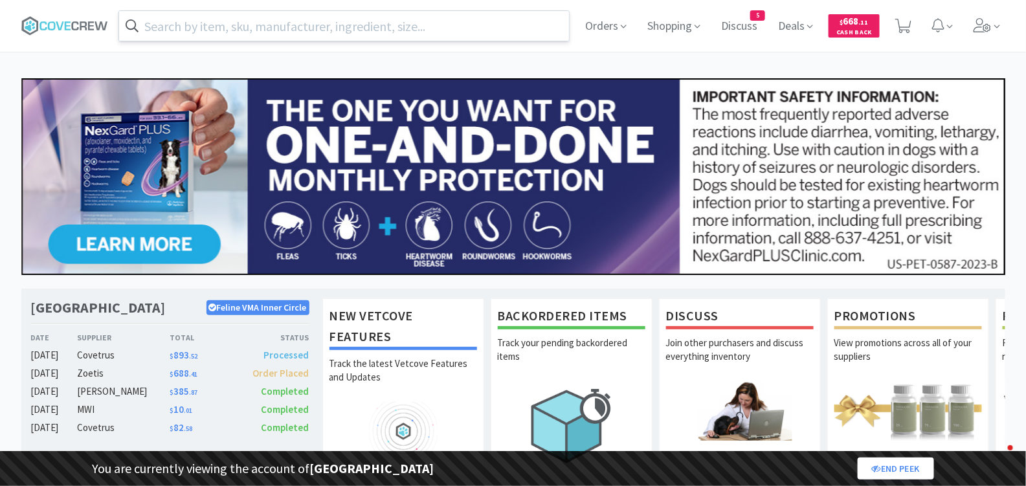
click at [393, 27] on input "text" at bounding box center [344, 26] width 451 height 30
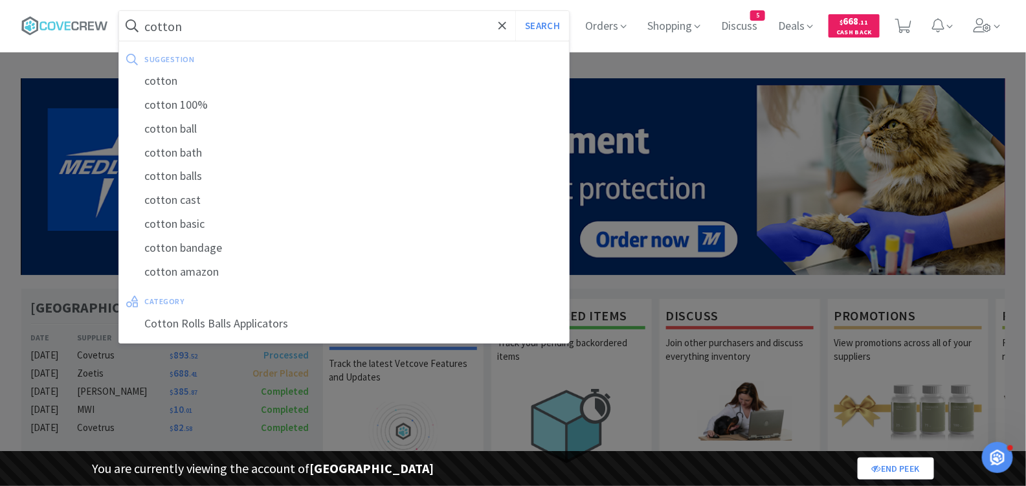
type input "cotton"
click at [515, 11] on button "Search" at bounding box center [542, 26] width 54 height 30
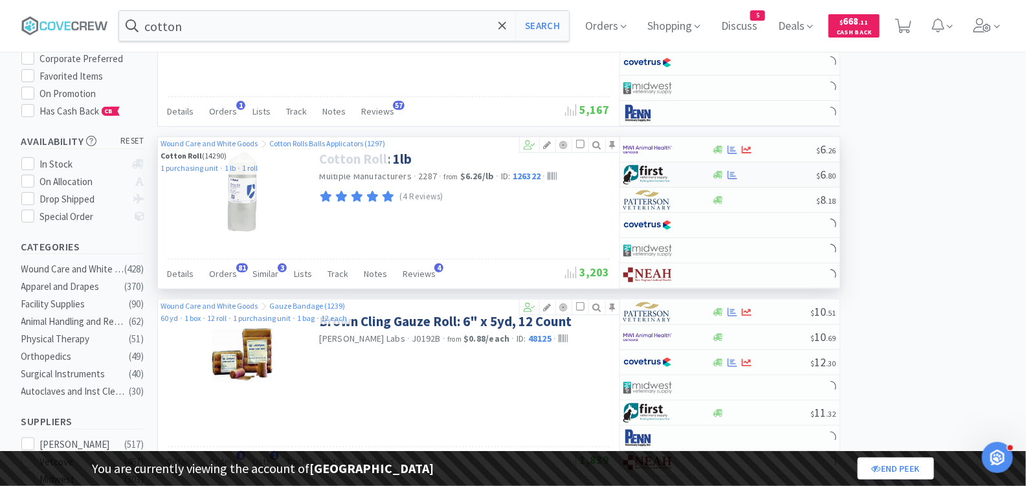
select select "3"
select select "1"
select select "8"
select select "1"
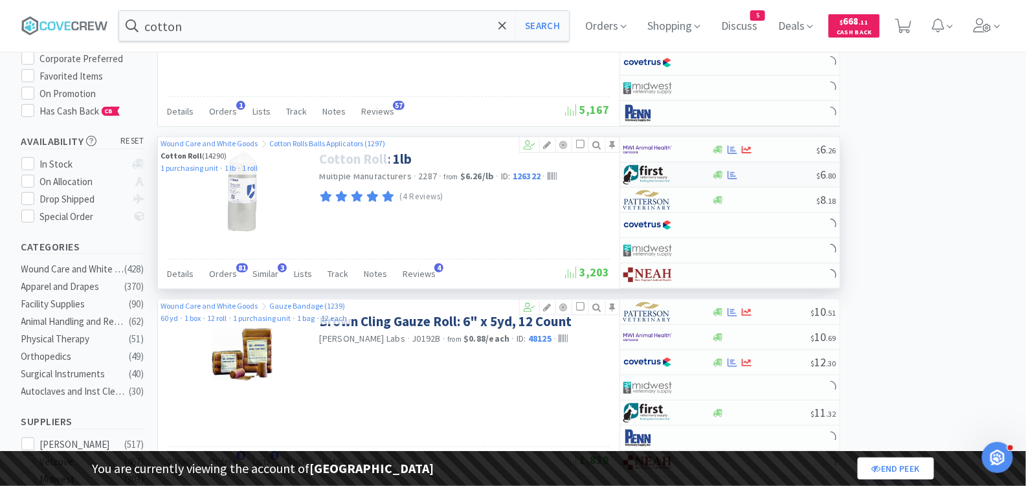
select select "2"
select select "1"
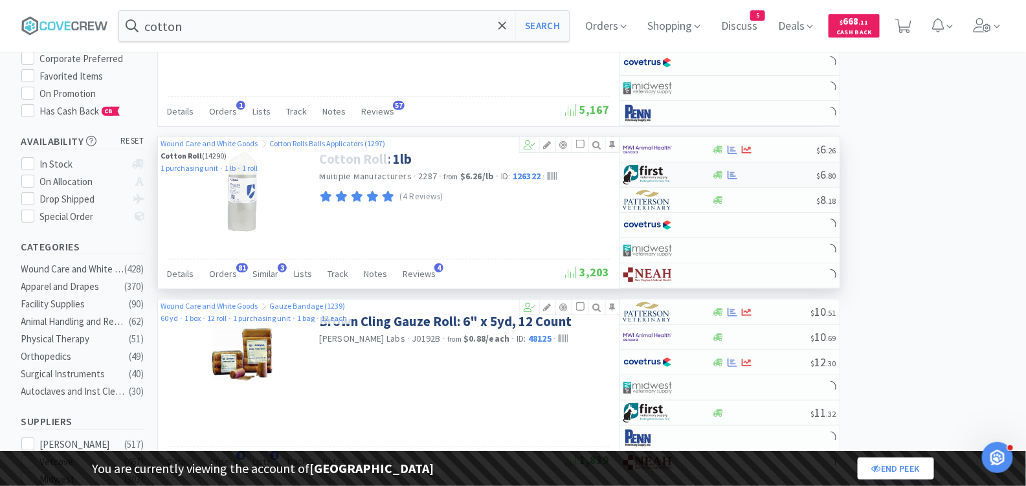
select select "1"
select select "3"
select select "1"
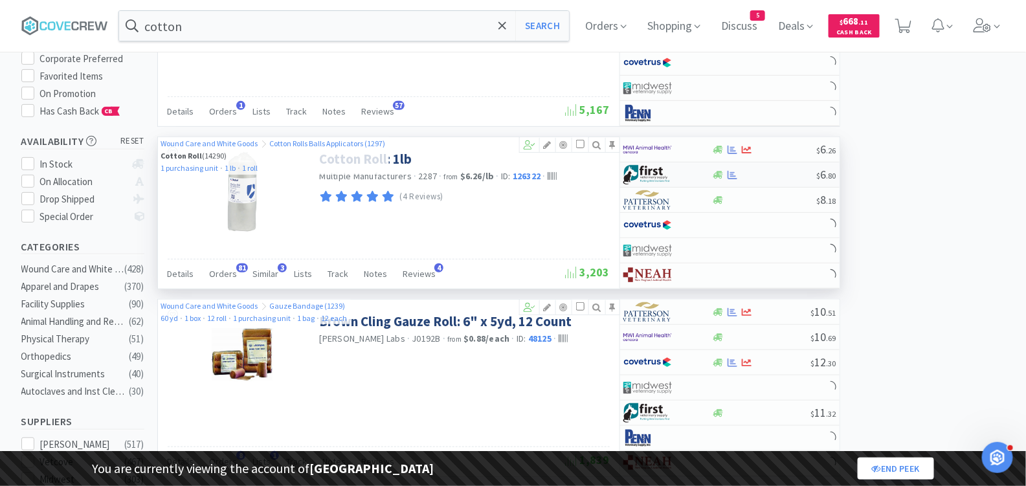
select select "1"
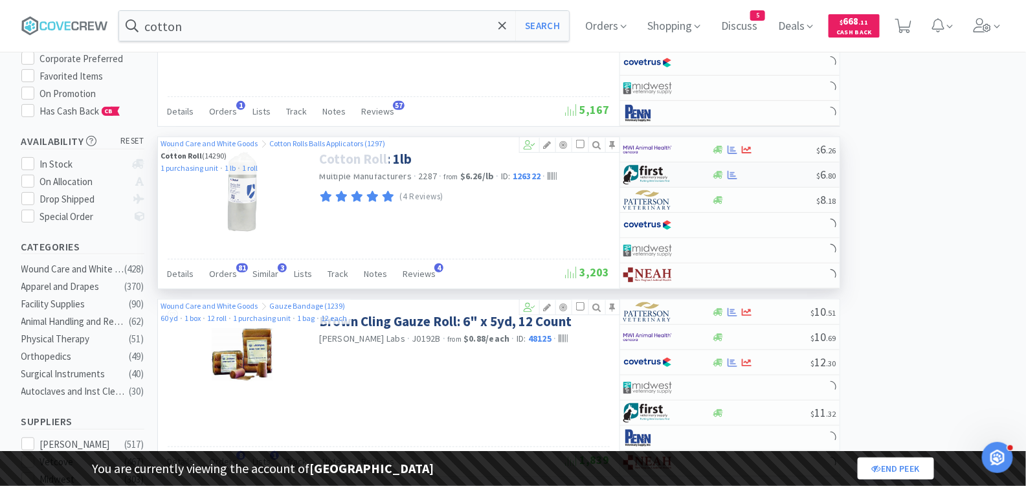
select select "2"
select select "1"
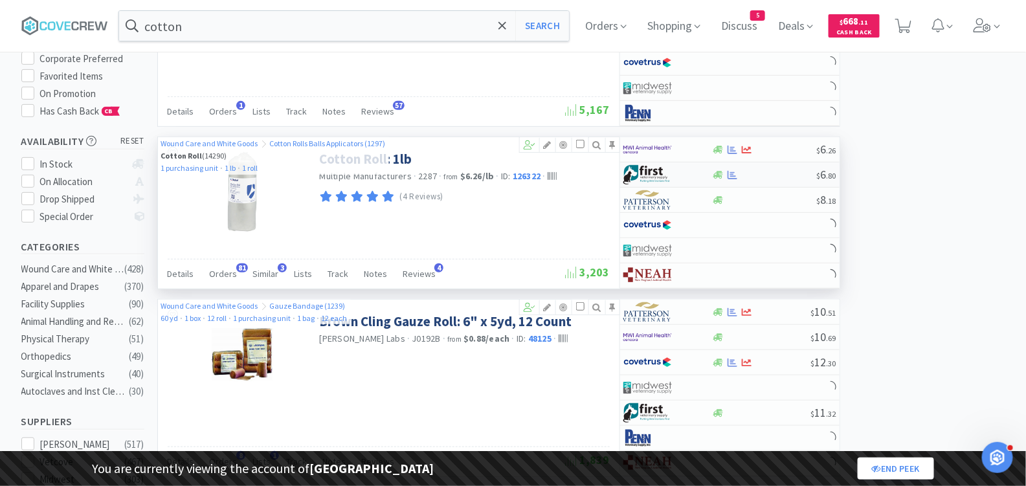
select select "5"
select select "2"
select select "1"
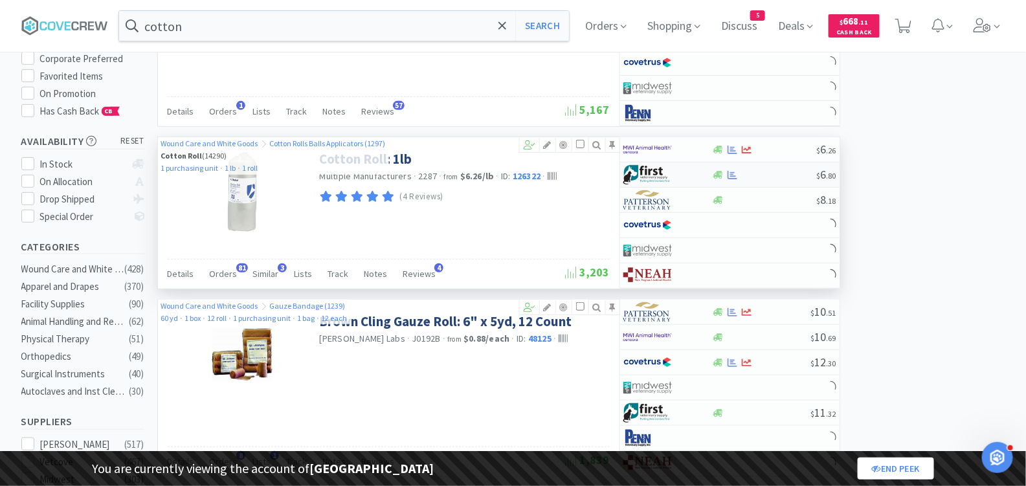
select select "1"
select select "2"
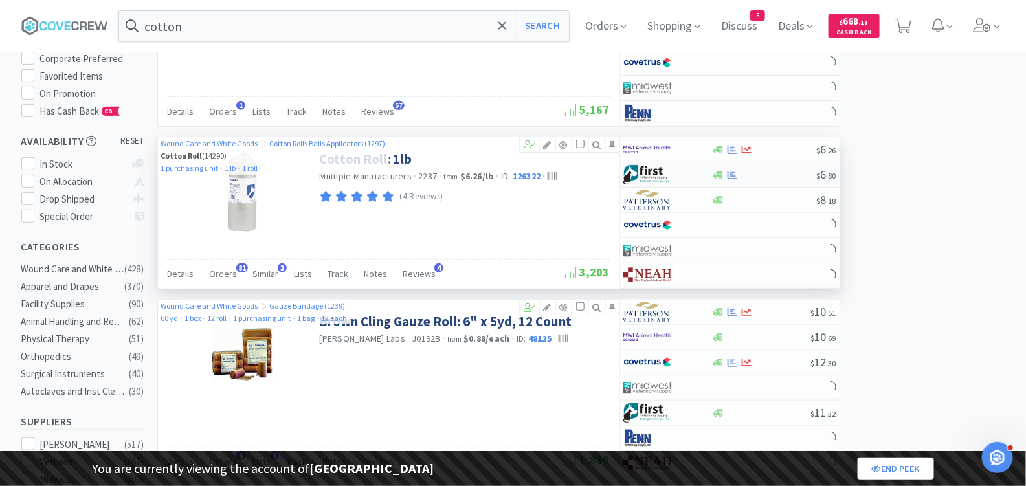
select select "4"
select select "3"
select select "1"
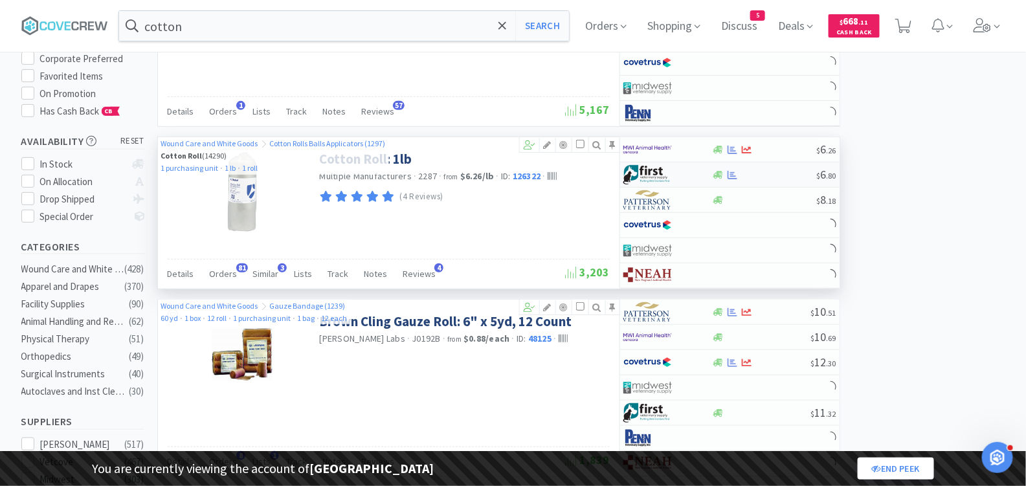
select select "1"
select select "3"
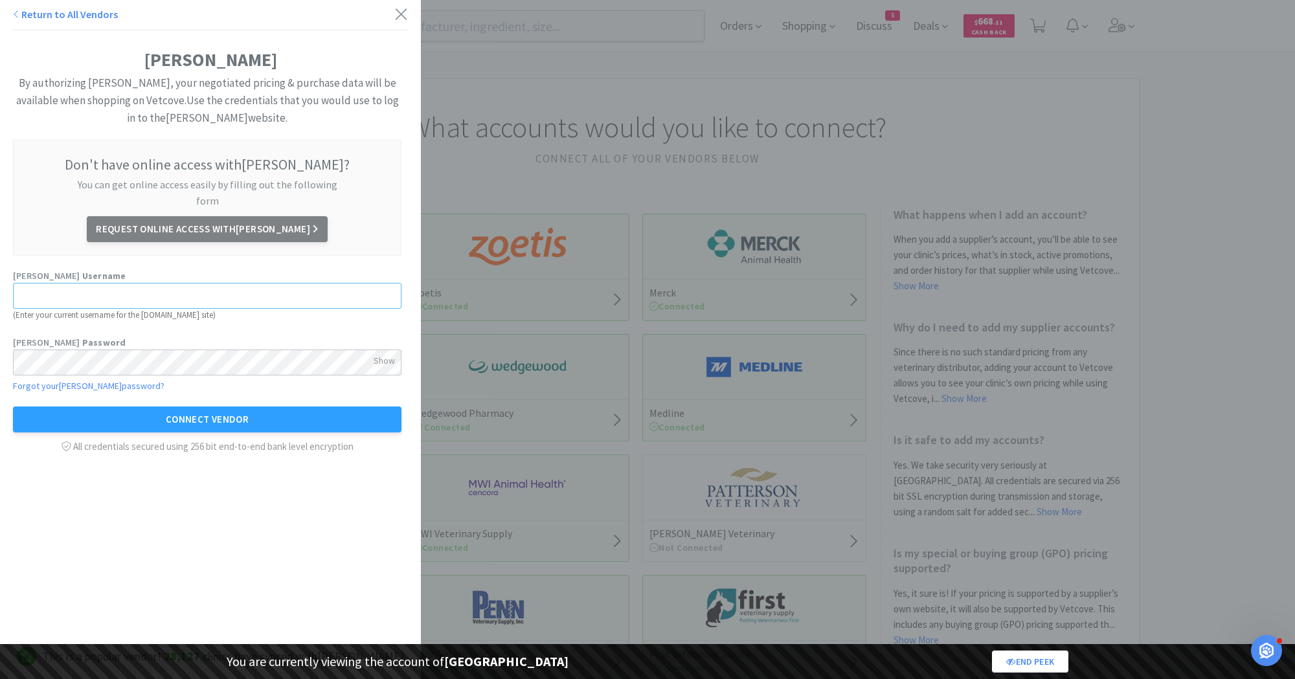
click at [87, 283] on input "text" at bounding box center [207, 296] width 389 height 26
paste input "Cnequine1*"
click at [81, 289] on input "Cnequine1*" at bounding box center [207, 296] width 389 height 26
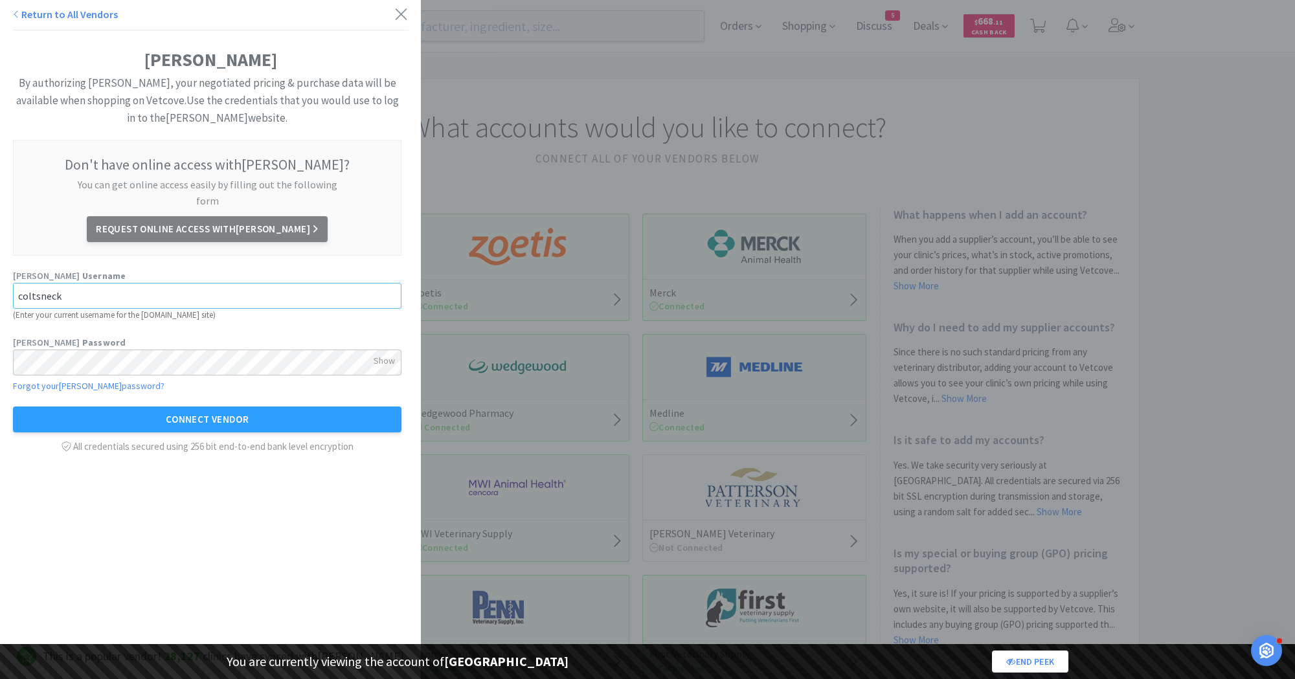
click at [85, 283] on input "coltsneck" at bounding box center [207, 296] width 389 height 26
paste input "equine@gmail.com"
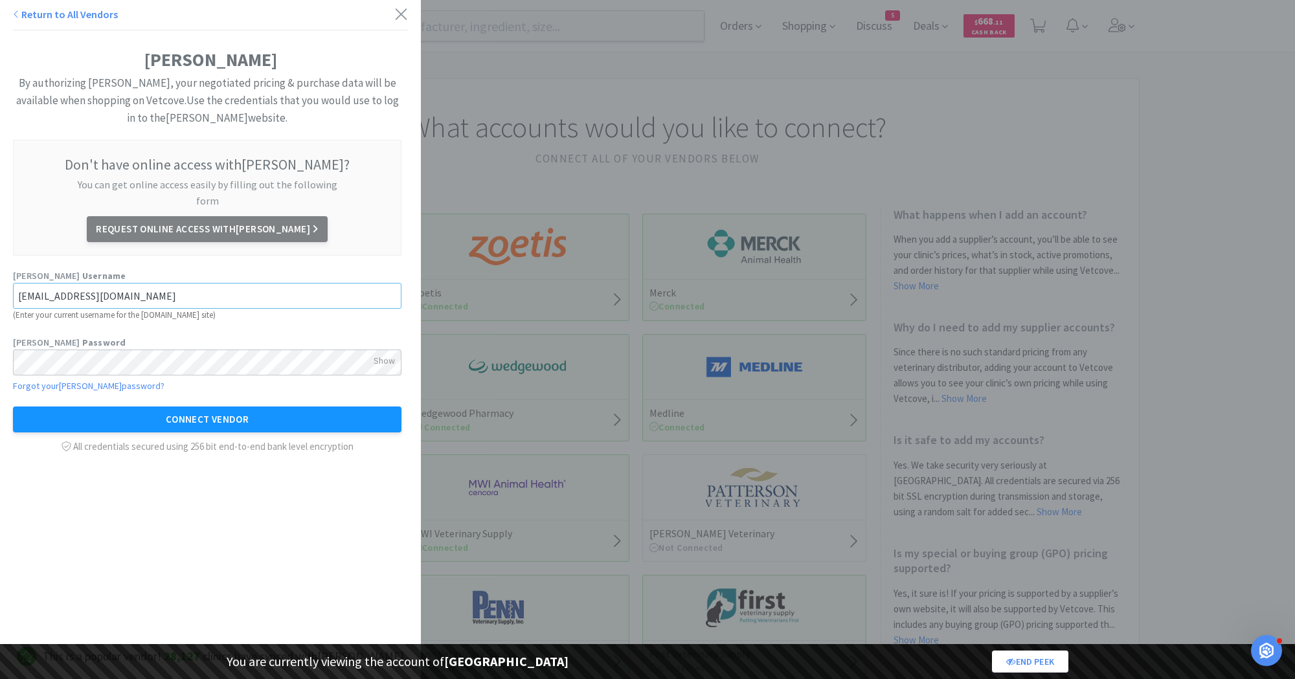
type input "[EMAIL_ADDRESS][DOMAIN_NAME]"
click at [117, 407] on button "Connect Vendor" at bounding box center [207, 420] width 389 height 26
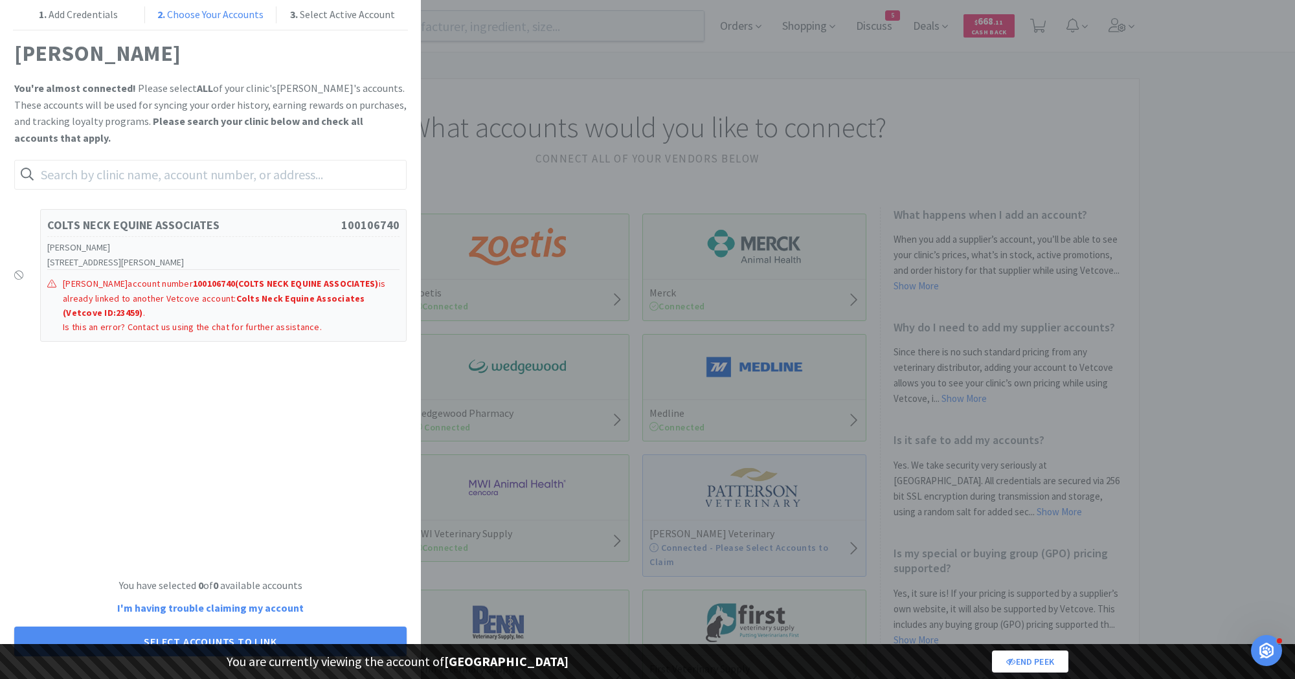
scroll to position [3, 0]
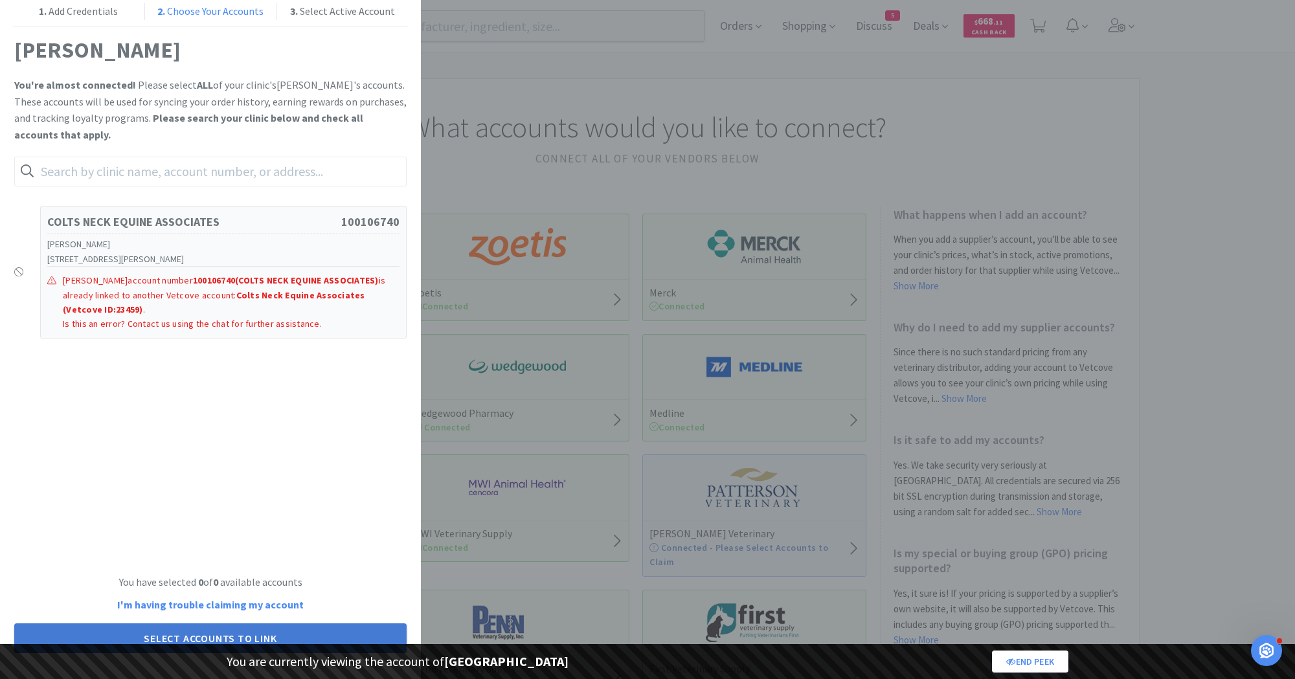
click at [166, 632] on button "Select Accounts to Link" at bounding box center [210, 639] width 392 height 30
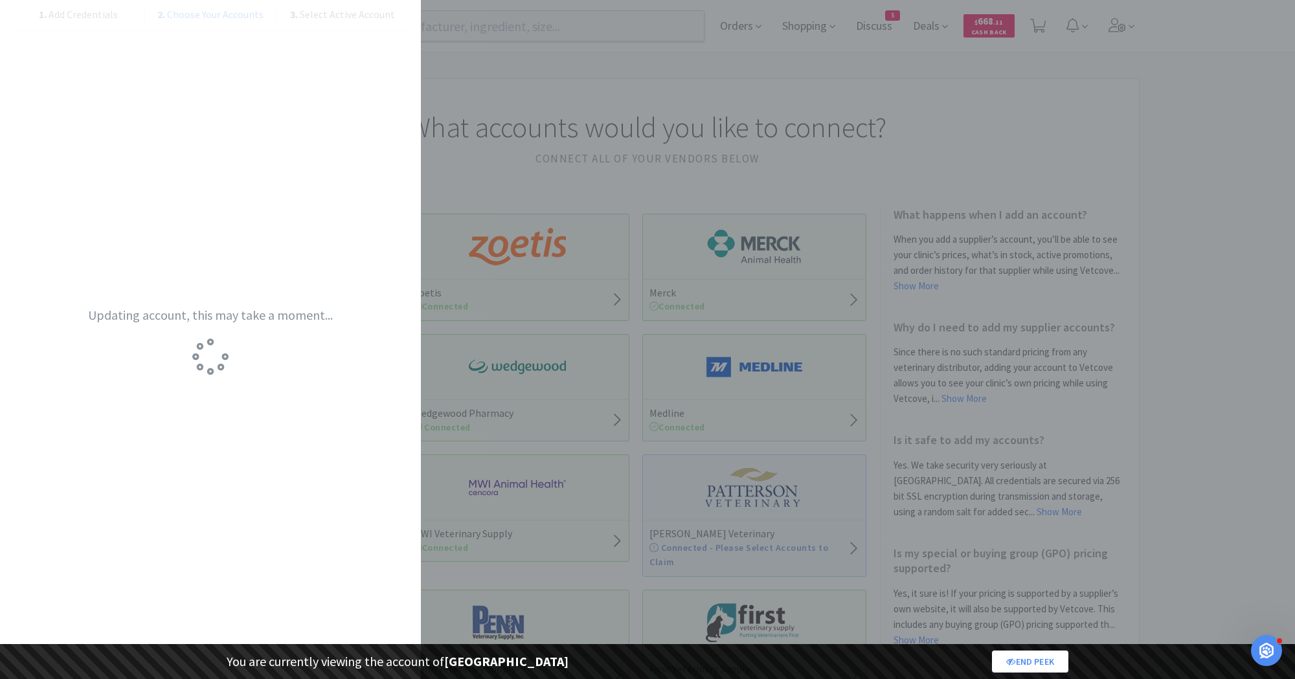
scroll to position [0, 0]
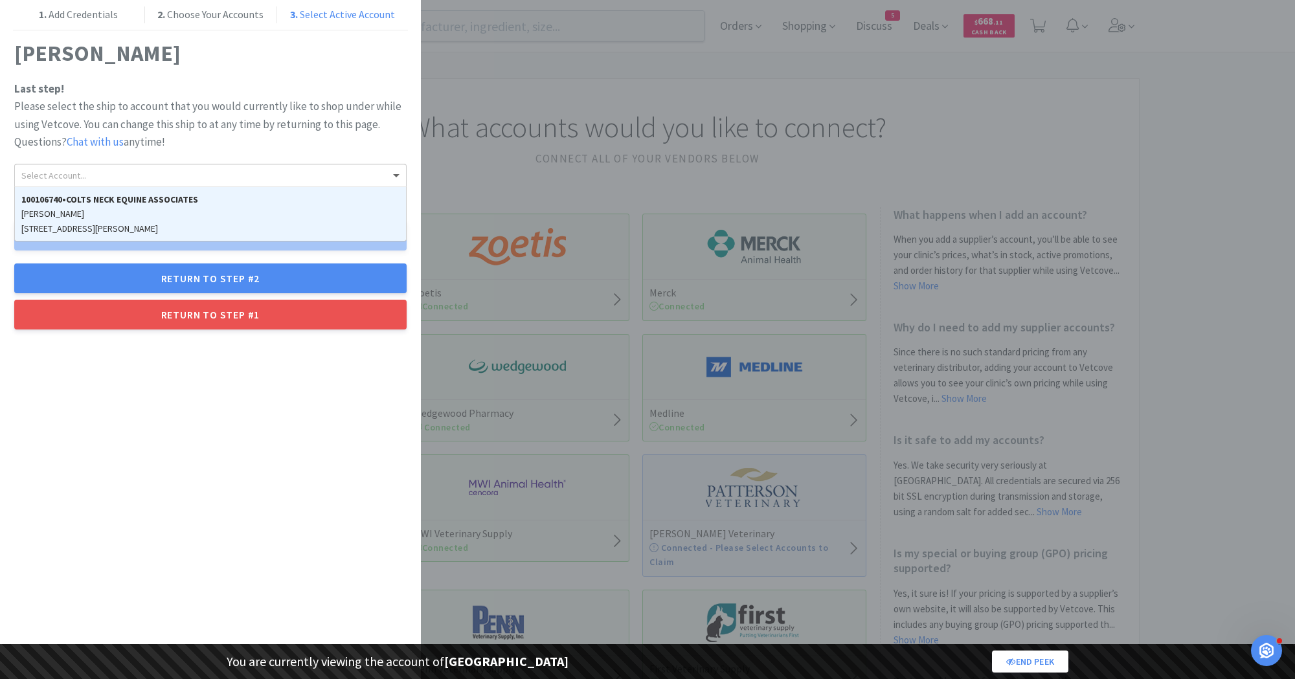
click at [148, 179] on div "Select Account..." at bounding box center [210, 175] width 391 height 22
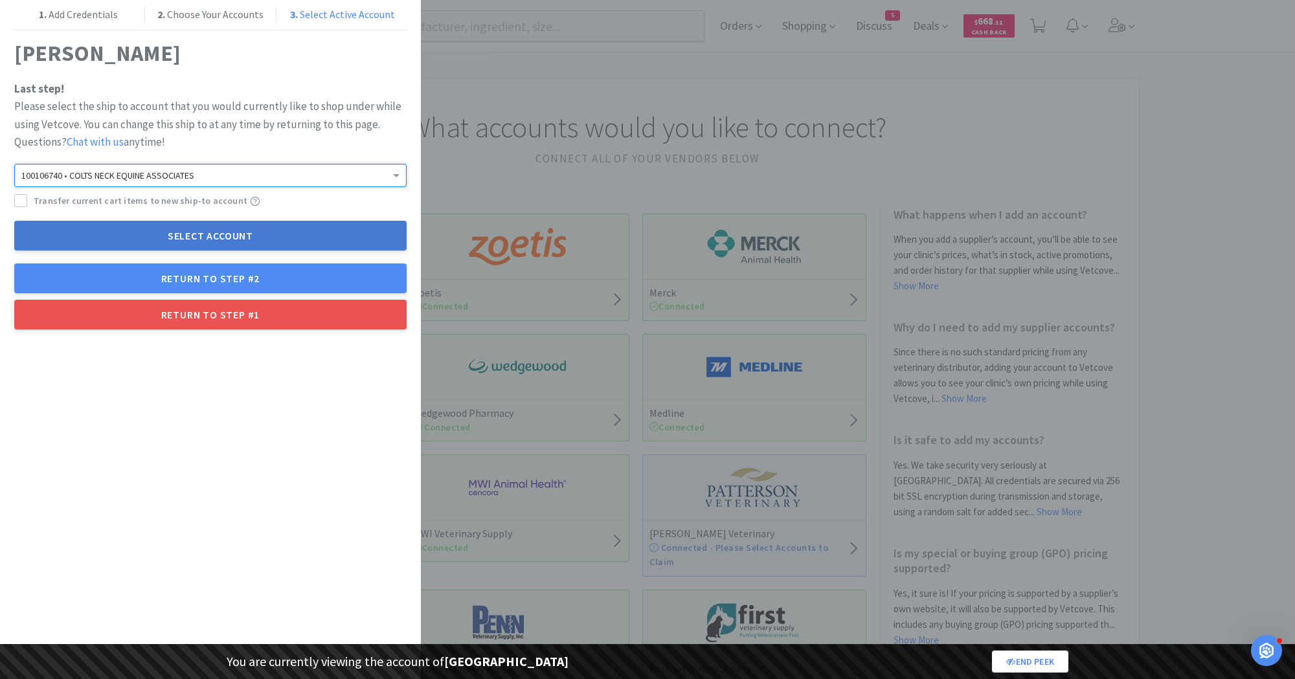
click at [173, 235] on button "Select Account" at bounding box center [210, 236] width 392 height 30
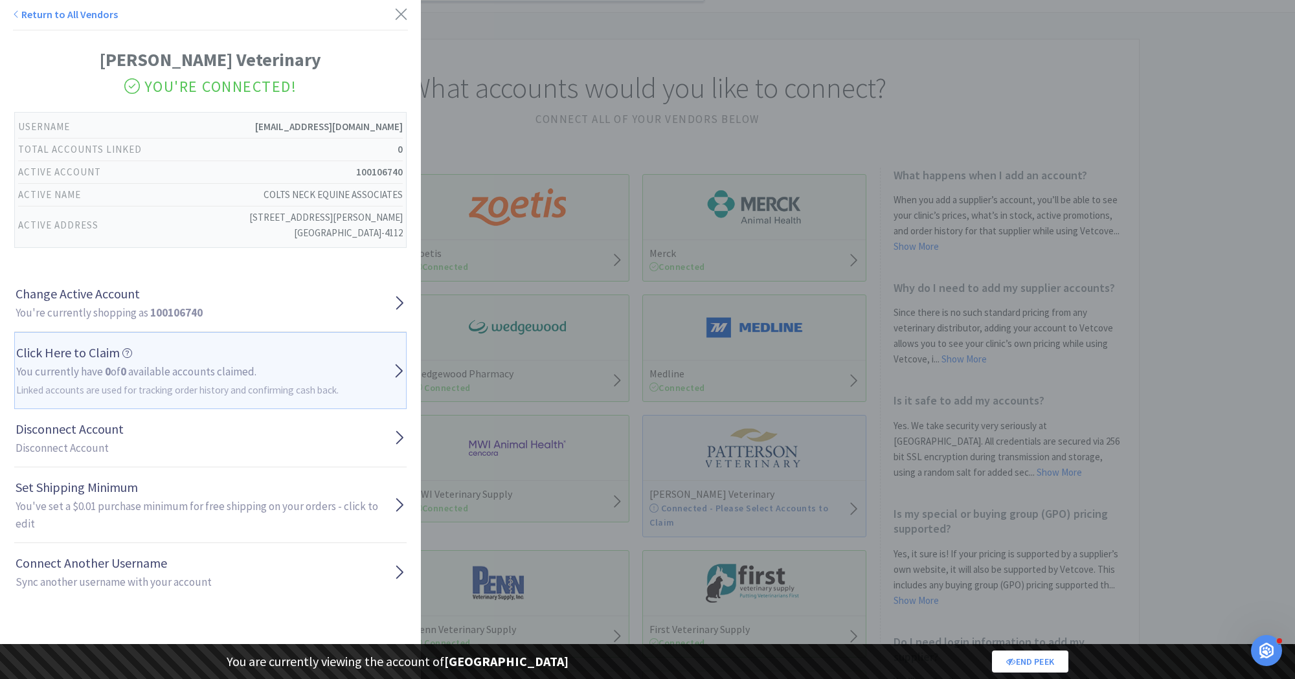
scroll to position [41, 0]
click at [205, 370] on h2 "You currently have 0 of 0 available accounts claimed. Linked accounts are used …" at bounding box center [177, 380] width 322 height 35
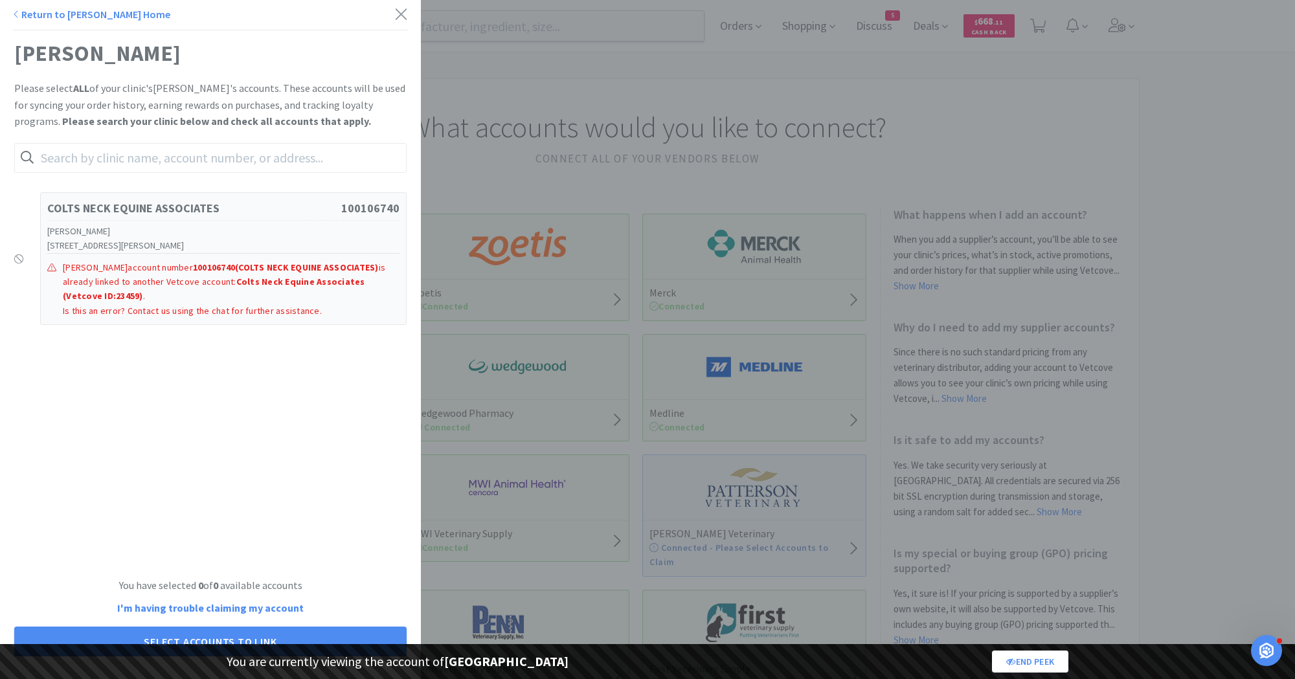
click at [115, 12] on link "Return to [PERSON_NAME] Home" at bounding box center [91, 14] width 157 height 13
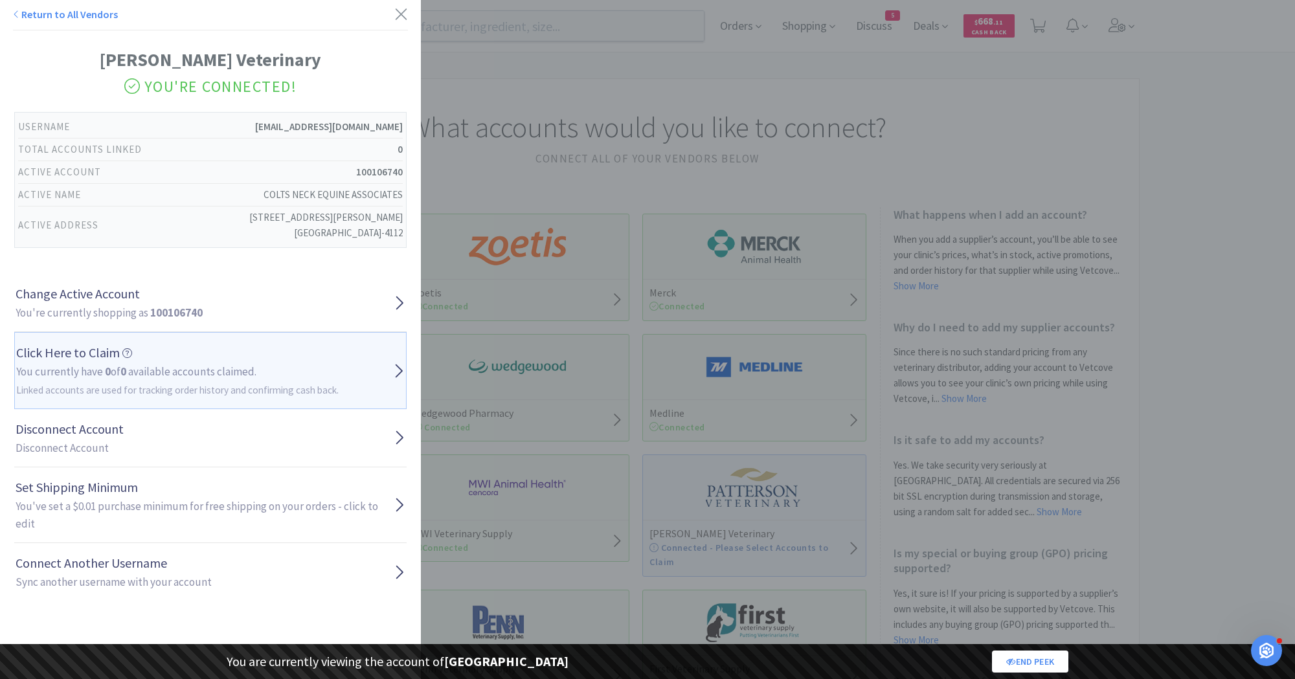
click at [638, 378] on div "Return to All Vendors Patterson Veterinary You're Connected! Username coltsneck…" at bounding box center [647, 339] width 1295 height 679
